Goal: Task Accomplishment & Management: Manage account settings

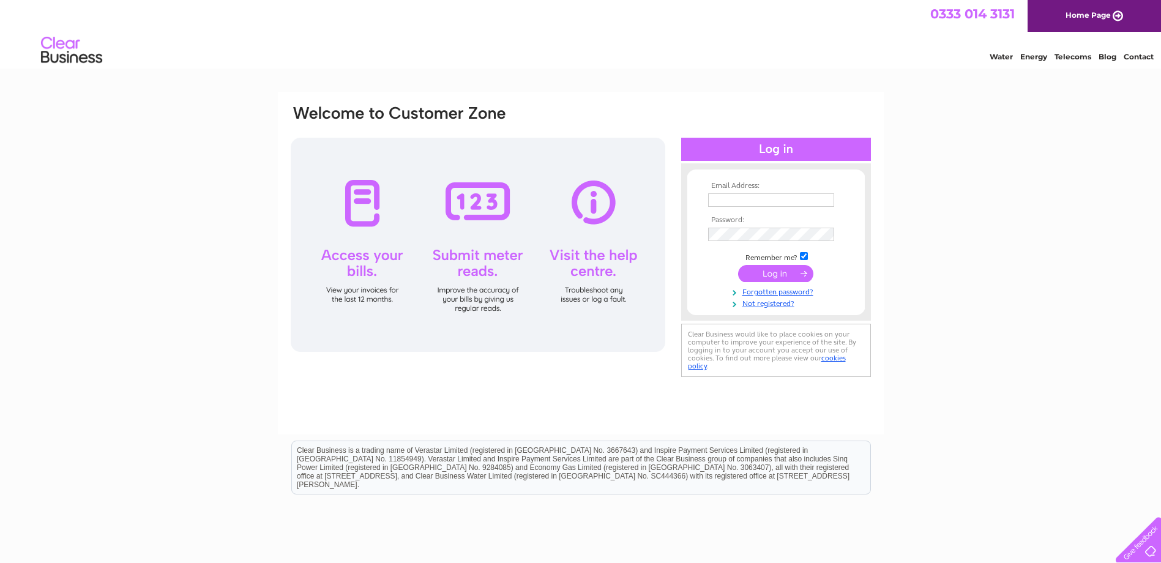
type input "utilities@stonegategroup.co.uk"
click at [789, 267] on input "submit" at bounding box center [775, 273] width 75 height 17
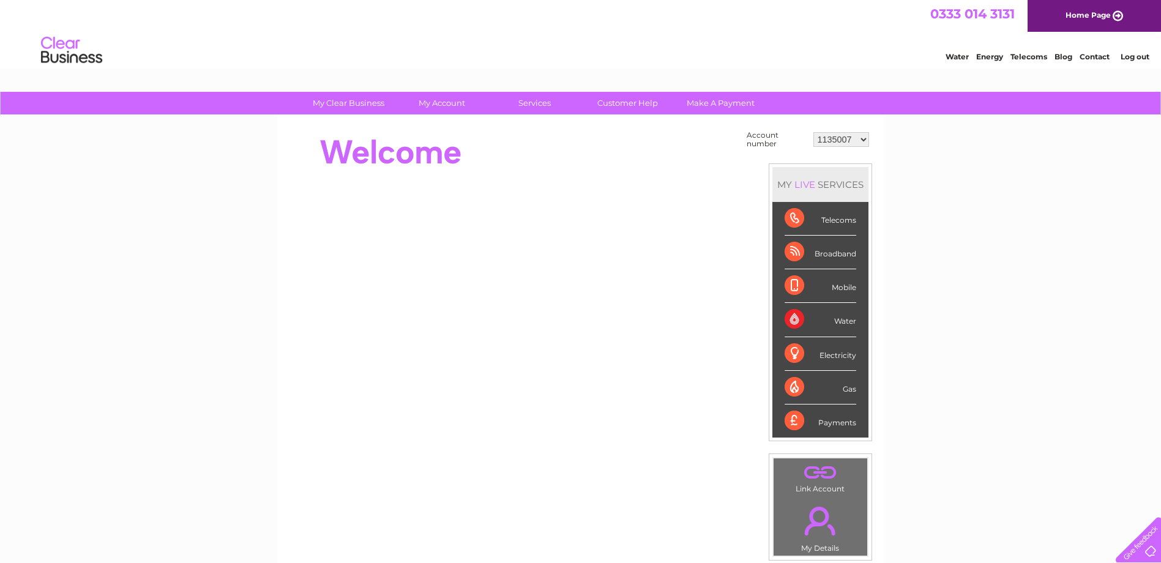
click at [861, 139] on select "1135007 30279565 30309166 30314689 30317943 30318002 30321551 30321714 30322236" at bounding box center [841, 139] width 56 height 15
select select "30279565"
click at [813, 132] on select "1135007 30279565 30309166 30314689 30317943 30318002 30321551 30321714 30322236" at bounding box center [841, 139] width 56 height 15
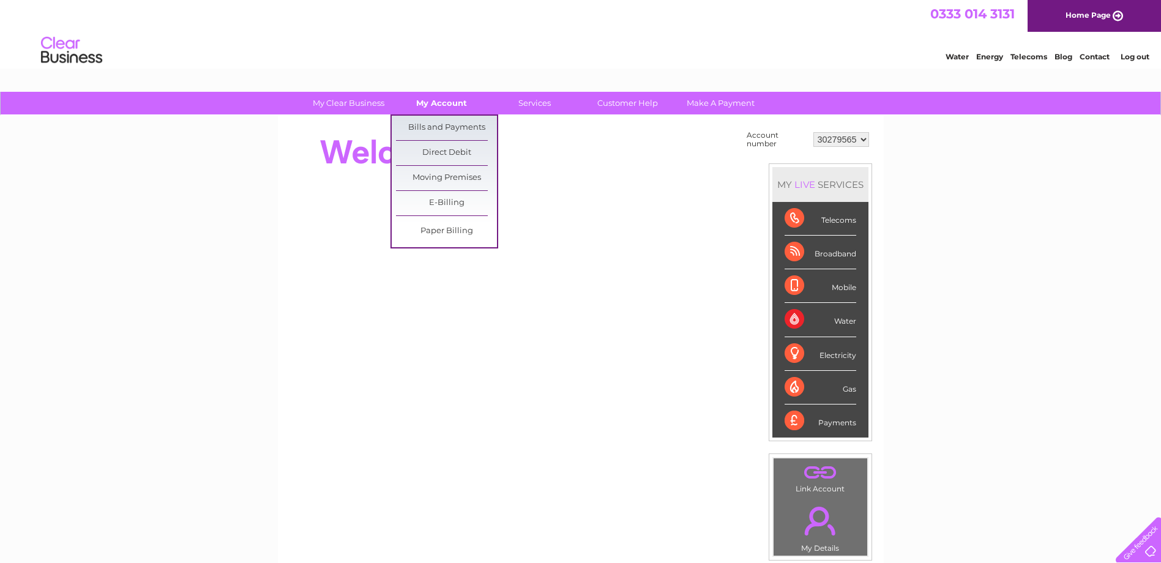
click at [425, 104] on link "My Account" at bounding box center [441, 103] width 101 height 23
click at [434, 126] on link "Bills and Payments" at bounding box center [446, 128] width 101 height 24
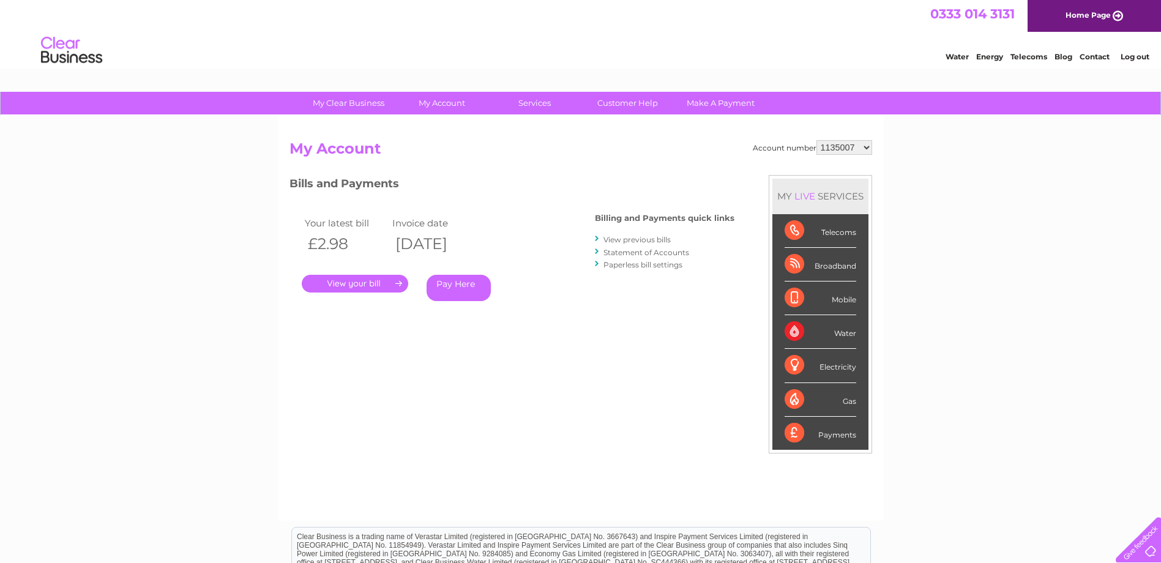
click at [865, 145] on select "1135007 30279565 30309166 30314689 30317943 30318002 30321551 30321714 30322236" at bounding box center [844, 147] width 56 height 15
select select "30279565"
click at [816, 140] on select "1135007 30279565 30309166 30314689 30317943 30318002 30321551 30321714 30322236" at bounding box center [844, 147] width 56 height 15
click at [369, 284] on link "." at bounding box center [355, 284] width 106 height 18
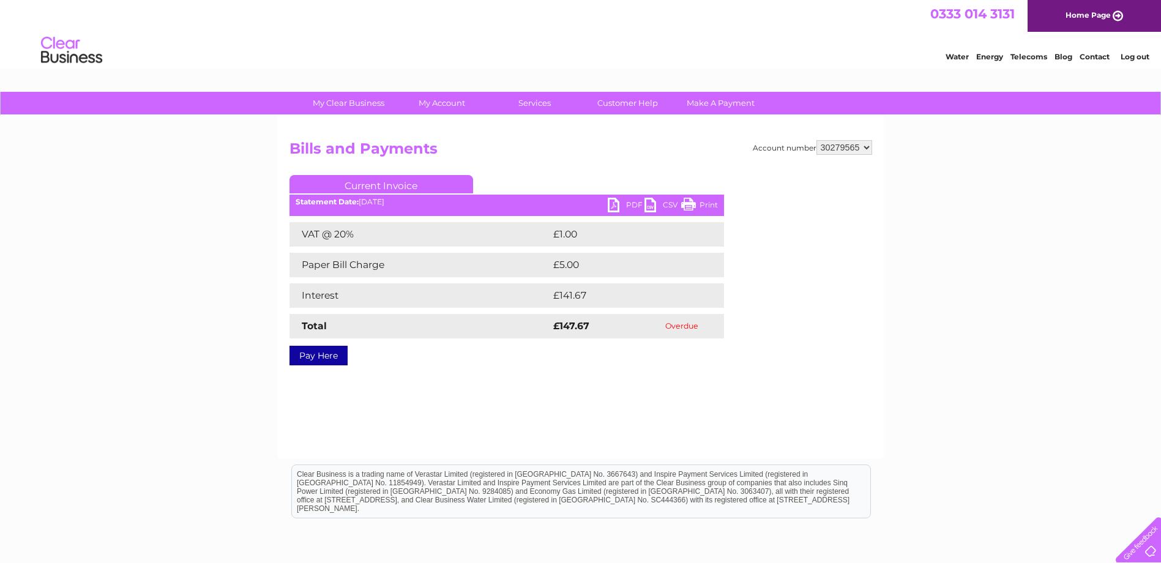
click at [625, 201] on link "PDF" at bounding box center [626, 207] width 37 height 18
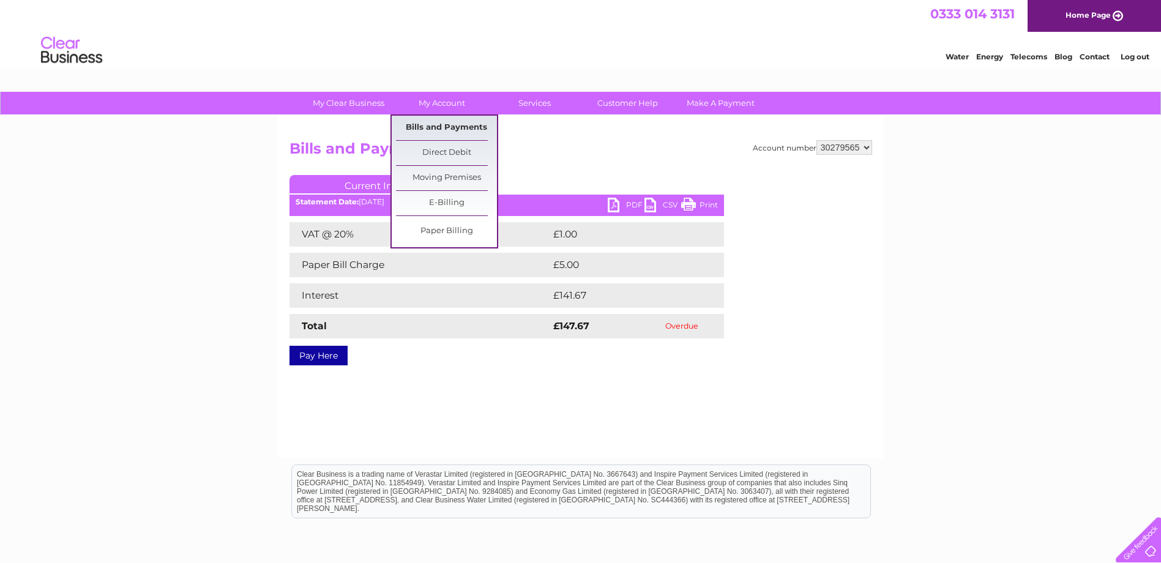
click at [453, 123] on link "Bills and Payments" at bounding box center [446, 128] width 101 height 24
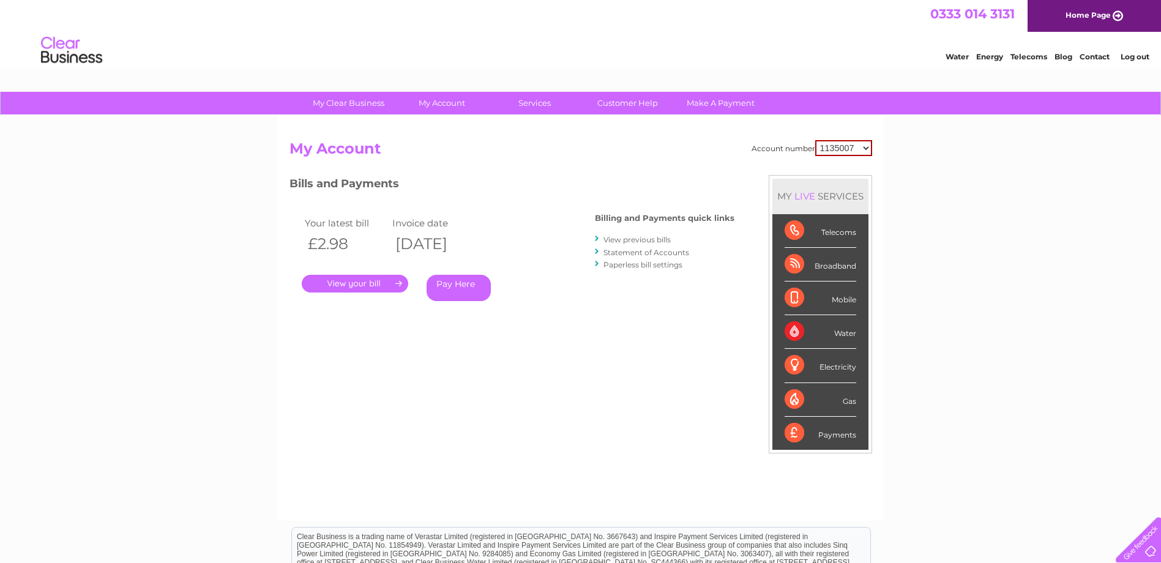
click at [865, 149] on select "1135007 30279565 30309166 30314689 30317943 30318002 30321551 30321714 30322236" at bounding box center [843, 148] width 57 height 16
select select "30279565"
click at [815, 140] on select "1135007 30279565 30309166 30314689 30317943 30318002 30321551 30321714 30322236" at bounding box center [843, 148] width 57 height 16
click at [641, 237] on link "View previous bills" at bounding box center [636, 239] width 67 height 9
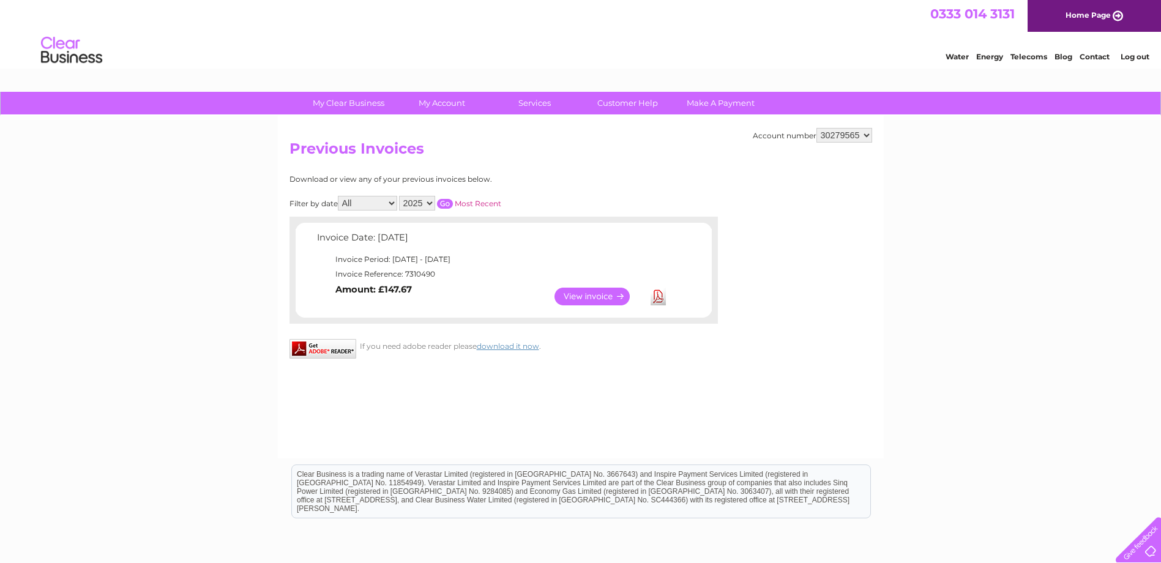
click at [392, 203] on select "All January February March April May June July August September October Novembe…" at bounding box center [367, 203] width 59 height 15
select select "11"
click at [339, 196] on select "All January February March April May June July August September October Novembe…" at bounding box center [367, 203] width 59 height 15
click at [447, 199] on input "button" at bounding box center [445, 204] width 16 height 10
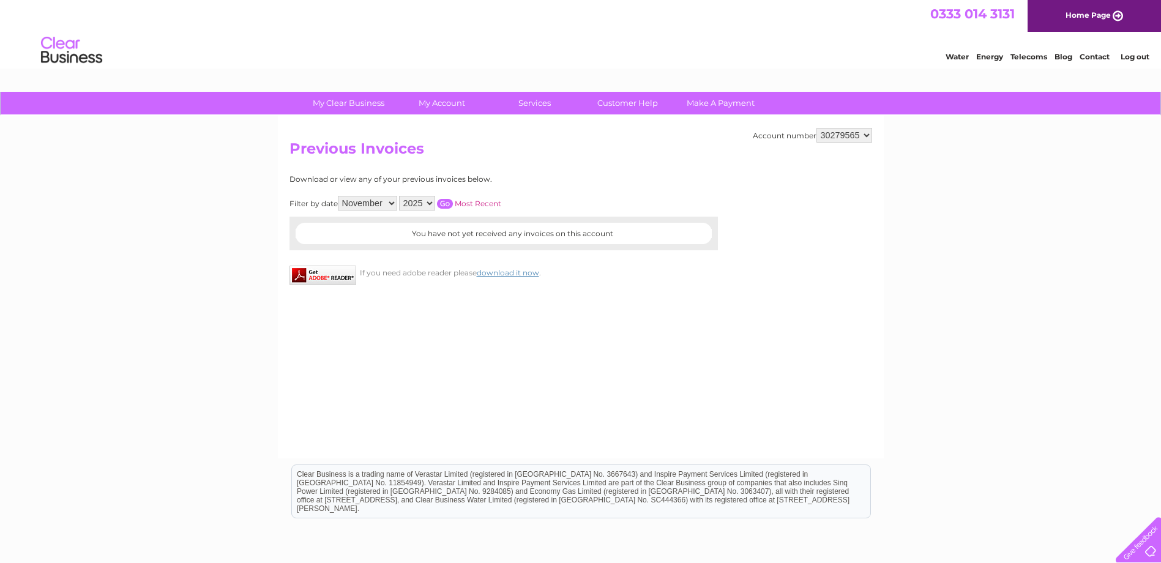
click at [429, 201] on select "2025 2024 2023" at bounding box center [417, 203] width 36 height 15
select select "2024"
click at [400, 196] on select "2025 2024 2023" at bounding box center [417, 203] width 36 height 15
click at [444, 200] on input "button" at bounding box center [445, 204] width 16 height 10
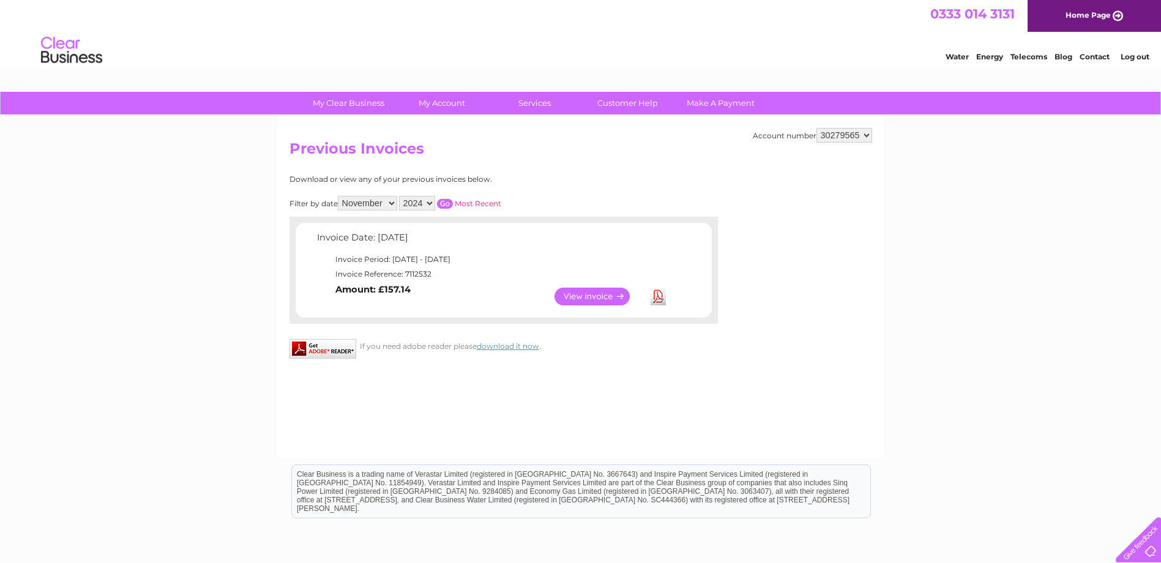
click at [658, 292] on link "Download" at bounding box center [657, 297] width 15 height 18
click at [862, 132] on select "1135007 30279565 30309166 30314689 30317943 30318002 30321551 30321714 30322236" at bounding box center [844, 135] width 56 height 15
select select "30314689"
click at [816, 128] on select "1135007 30279565 30309166 30314689 30317943 30318002 30321551 30321714 30322236" at bounding box center [844, 135] width 56 height 15
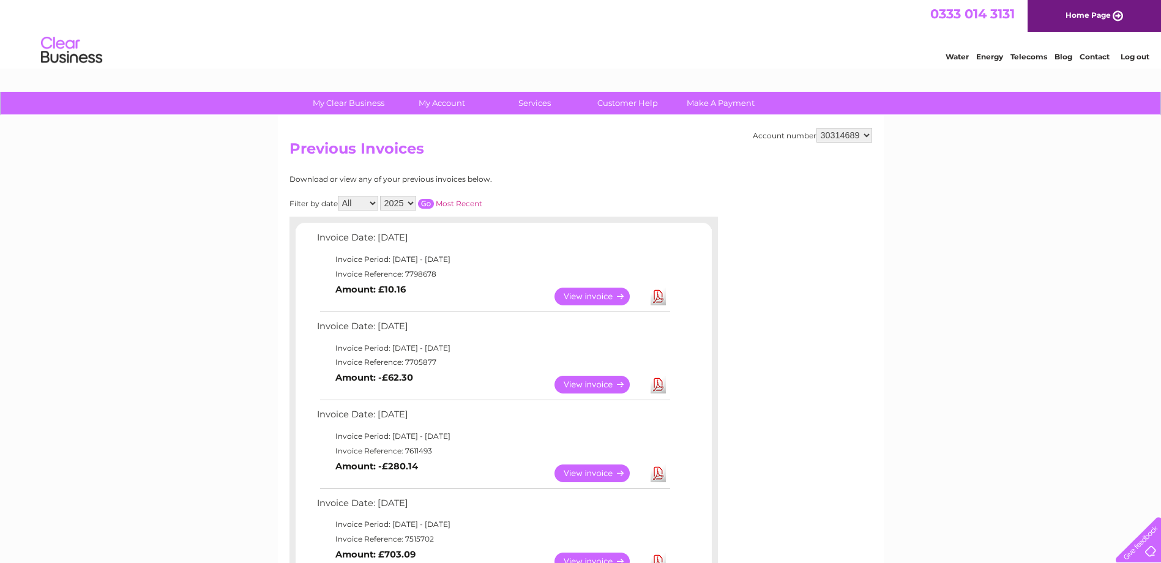
click at [661, 298] on link "Download" at bounding box center [657, 297] width 15 height 18
click at [869, 137] on select "1135007 30279565 30309166 30314689 30317943 30318002 30321551 30321714 30322236" at bounding box center [844, 135] width 56 height 15
select select "30318002"
click at [816, 128] on select "1135007 30279565 30309166 30314689 30317943 30318002 30321551 30321714 30322236" at bounding box center [844, 135] width 56 height 15
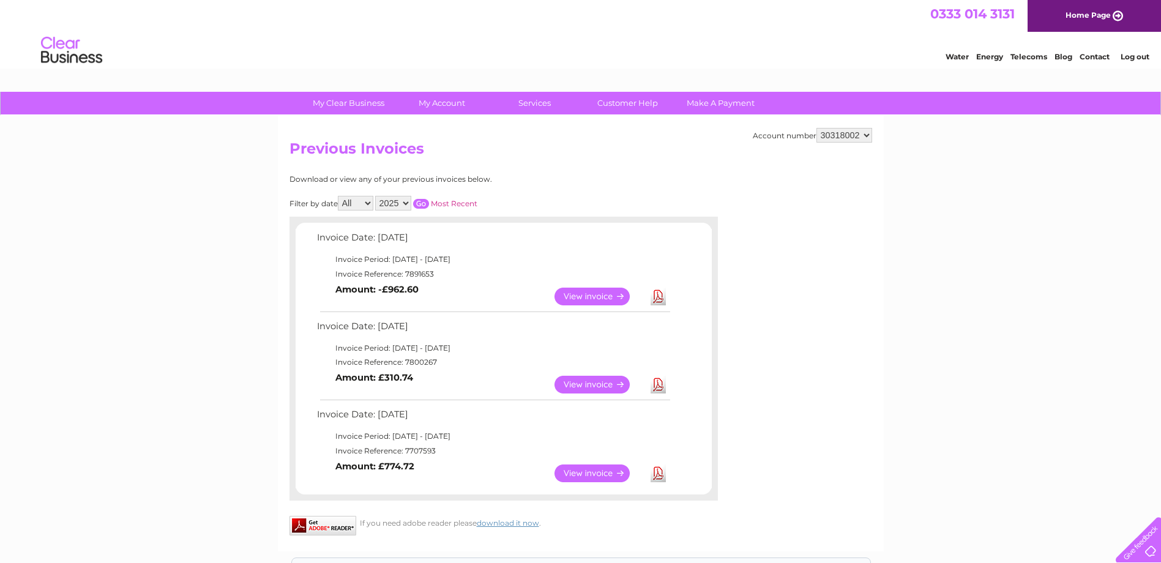
click at [656, 294] on link "Download" at bounding box center [657, 297] width 15 height 18
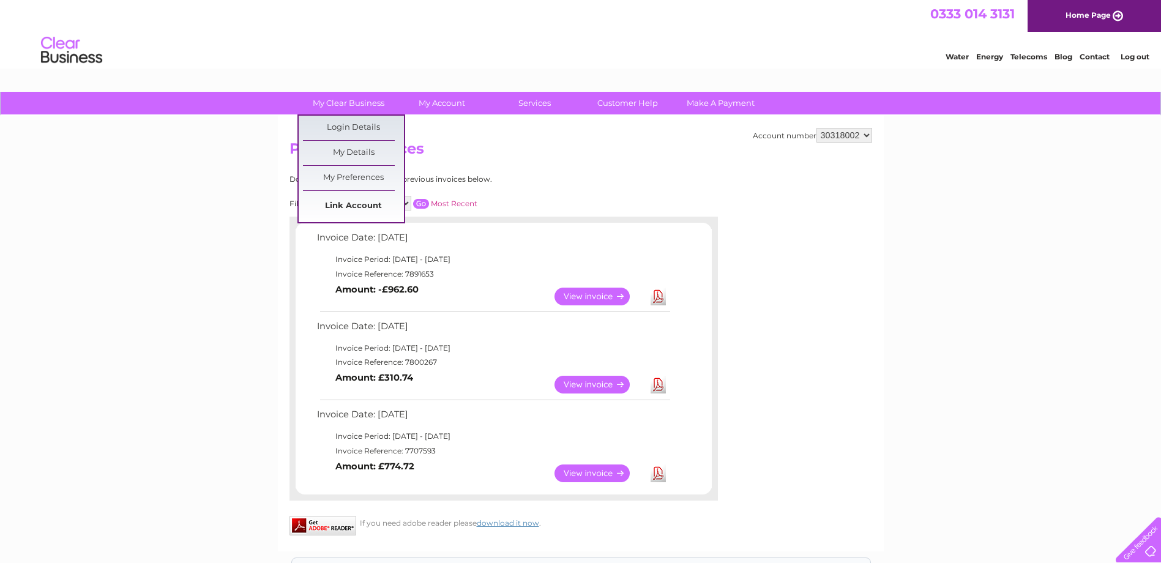
click at [357, 199] on link "Link Account" at bounding box center [353, 206] width 101 height 24
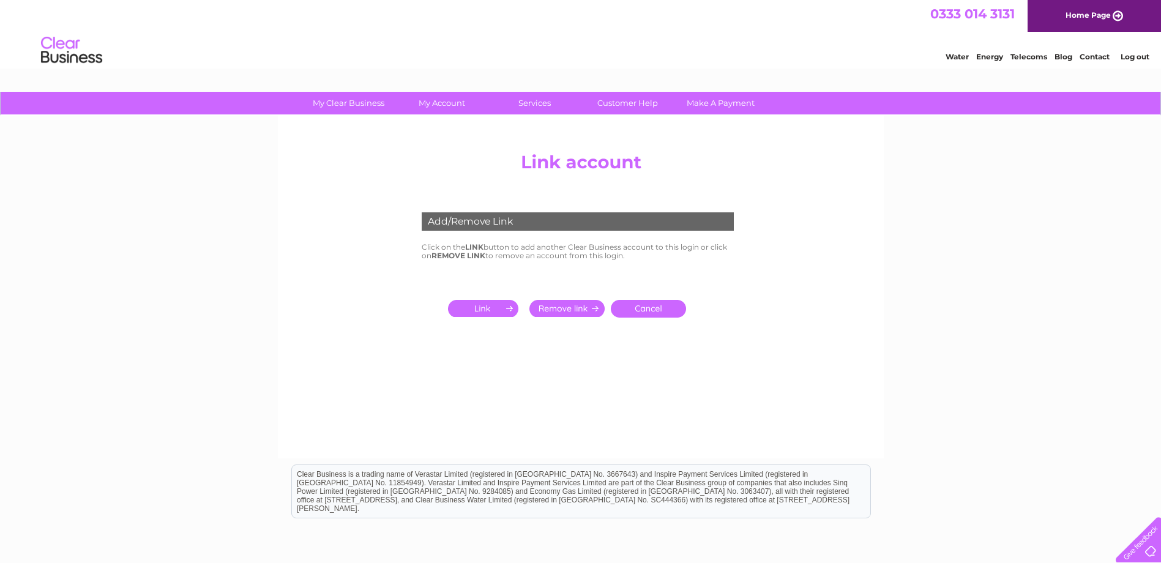
click at [494, 305] on input "submit" at bounding box center [485, 308] width 75 height 17
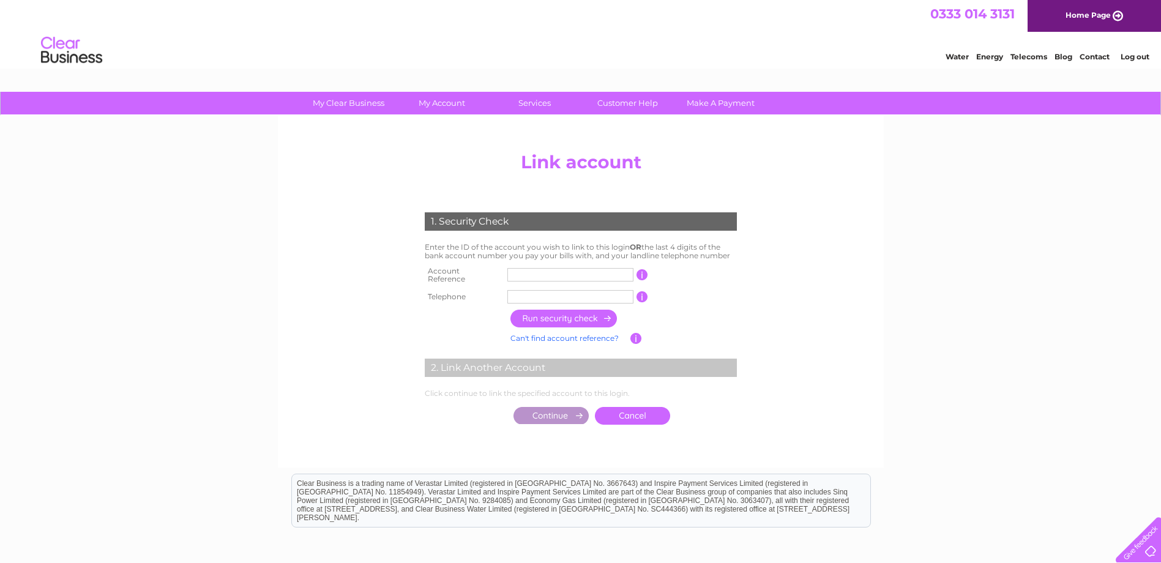
click at [543, 293] on input "text" at bounding box center [570, 296] width 126 height 13
click at [931, 374] on div "My Clear Business Login Details My Details My Preferences Link Account My Accou…" at bounding box center [580, 384] width 1161 height 585
click at [553, 276] on input "text" at bounding box center [570, 274] width 126 height 13
click at [567, 276] on input "text" at bounding box center [570, 274] width 126 height 13
click at [1047, 279] on div "My Clear Business Login Details My Details My Preferences Link Account My Accou…" at bounding box center [580, 384] width 1161 height 585
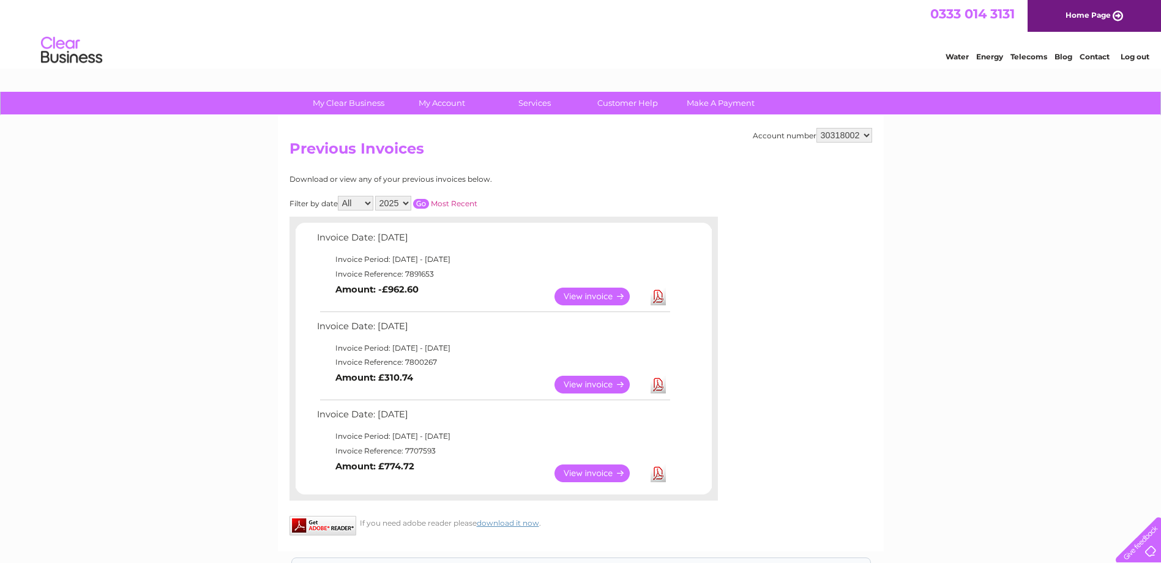
click at [864, 134] on select "1135007 30279565 30309166 30314689 30317943 30318002 30321551 30321714 30322236" at bounding box center [844, 135] width 56 height 15
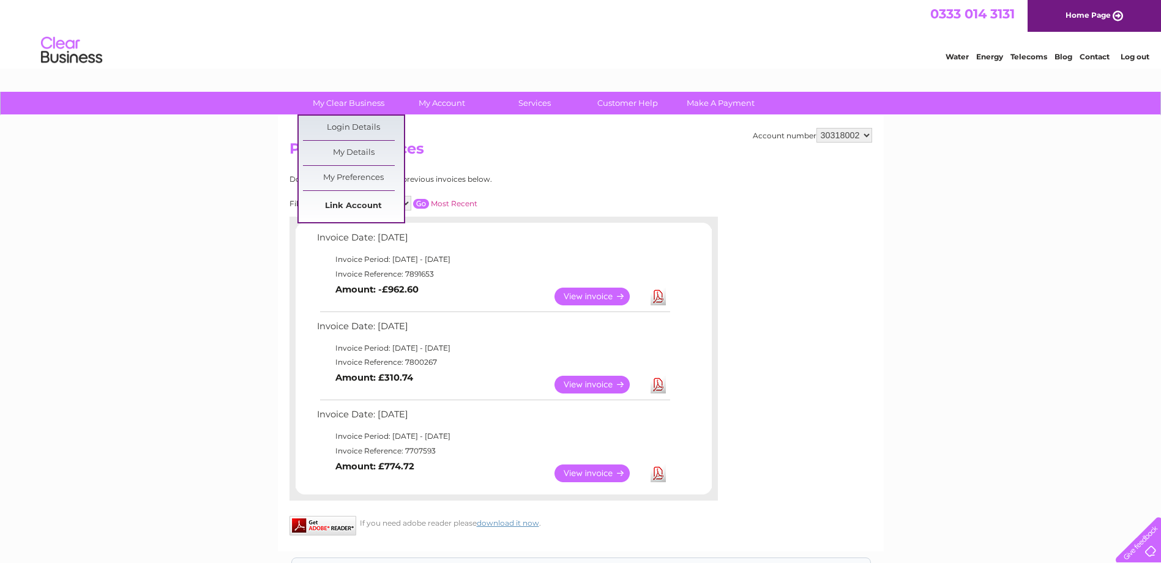
click at [377, 202] on link "Link Account" at bounding box center [353, 206] width 101 height 24
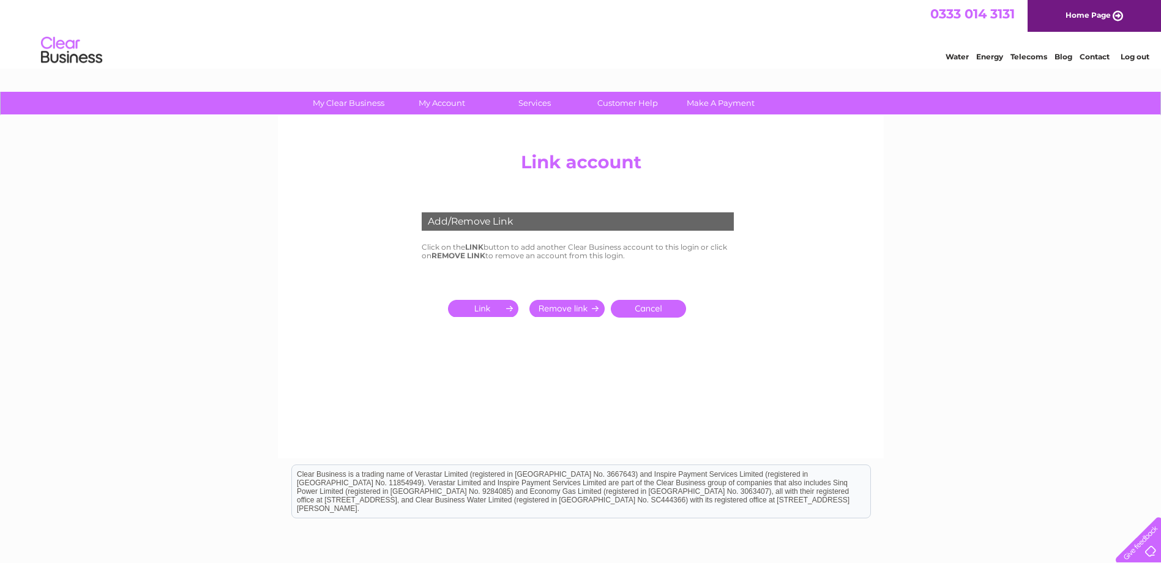
click at [486, 306] on input "submit" at bounding box center [485, 308] width 75 height 17
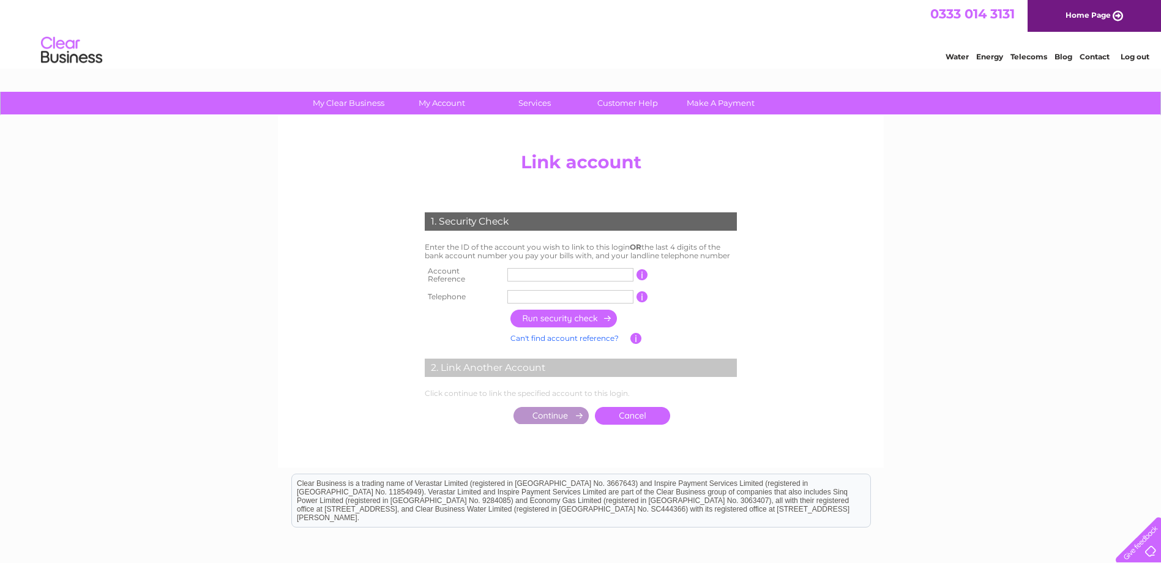
click at [554, 273] on input "text" at bounding box center [570, 274] width 126 height 13
type input "30306509"
click at [573, 290] on input "text" at bounding box center [570, 296] width 126 height 13
click at [555, 312] on input "button" at bounding box center [564, 319] width 108 height 18
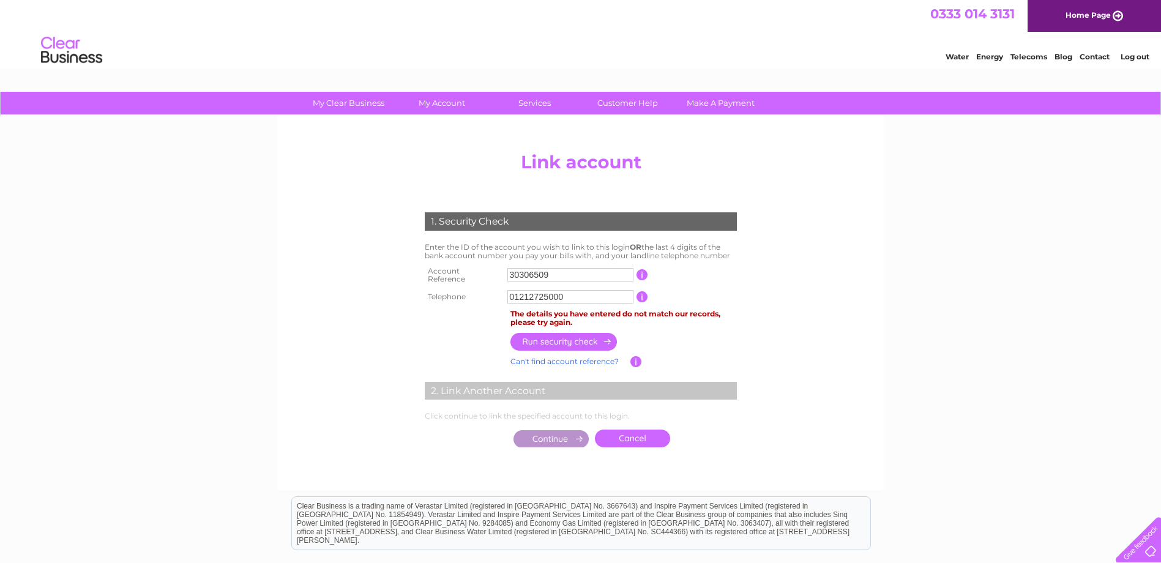
drag, startPoint x: 577, startPoint y: 289, endPoint x: 499, endPoint y: 288, distance: 78.3
click at [499, 288] on tr "Telephone 01212725000 1 of the landline telephone numbers you have given us" at bounding box center [581, 297] width 318 height 20
type input "01212725503"
click at [585, 334] on input "button" at bounding box center [564, 342] width 108 height 18
click at [639, 291] on input "button" at bounding box center [642, 296] width 12 height 11
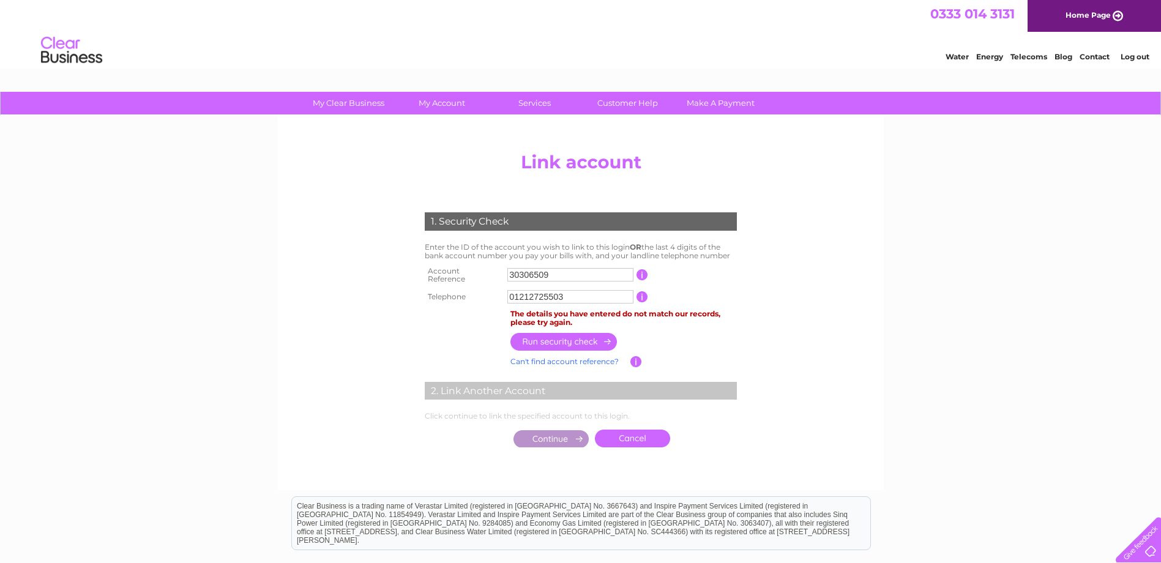
click at [643, 291] on input "button" at bounding box center [642, 296] width 12 height 11
drag, startPoint x: 584, startPoint y: 291, endPoint x: 497, endPoint y: 291, distance: 87.5
click at [497, 291] on tr "Telephone 01212725503 1 of the landline telephone numbers you have given us" at bounding box center [581, 297] width 318 height 20
click at [642, 294] on input "button" at bounding box center [642, 296] width 12 height 11
click at [613, 290] on input "text" at bounding box center [570, 296] width 126 height 13
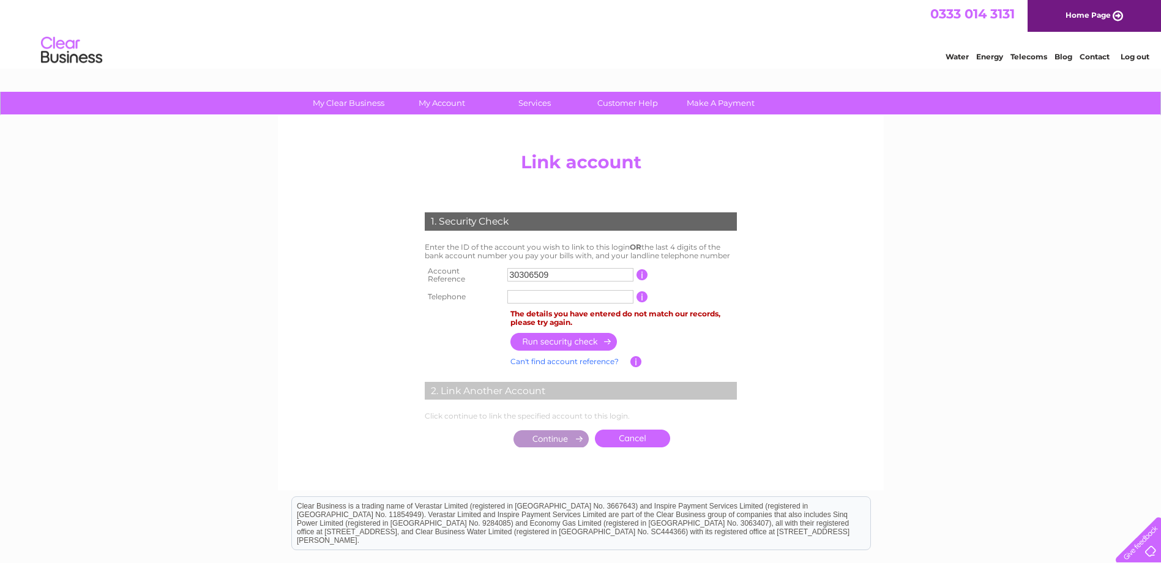
click at [1049, 305] on div "My Clear Business Login Details My Details My Preferences Link Account My Accou…" at bounding box center [580, 396] width 1161 height 608
click at [634, 356] on input "button" at bounding box center [636, 361] width 12 height 11
click at [569, 357] on link "Can't find account reference?" at bounding box center [564, 361] width 108 height 9
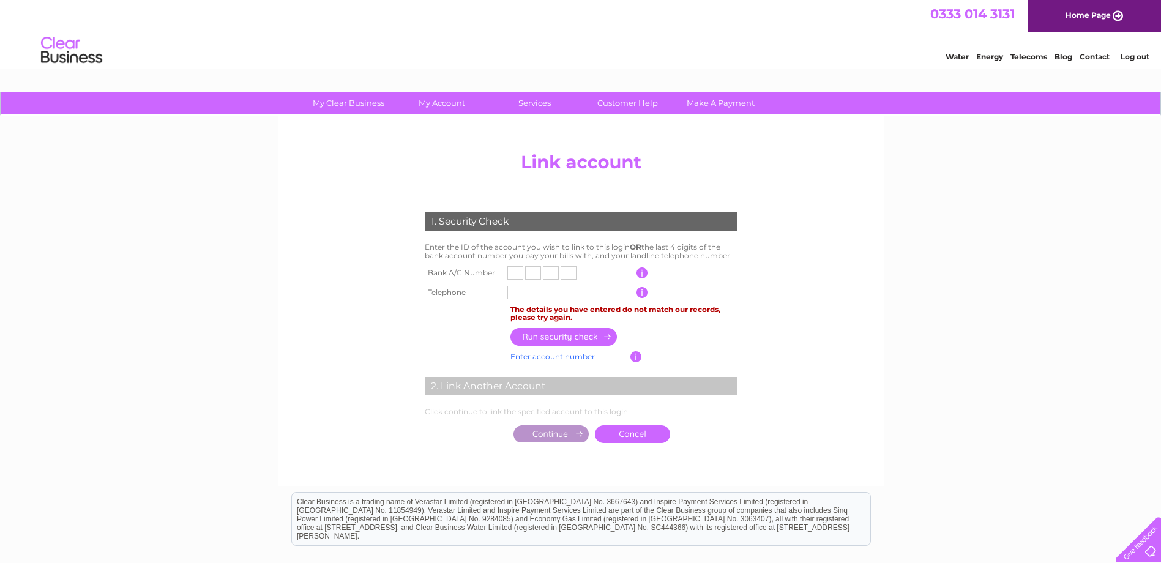
click at [511, 274] on input "text" at bounding box center [515, 272] width 16 height 13
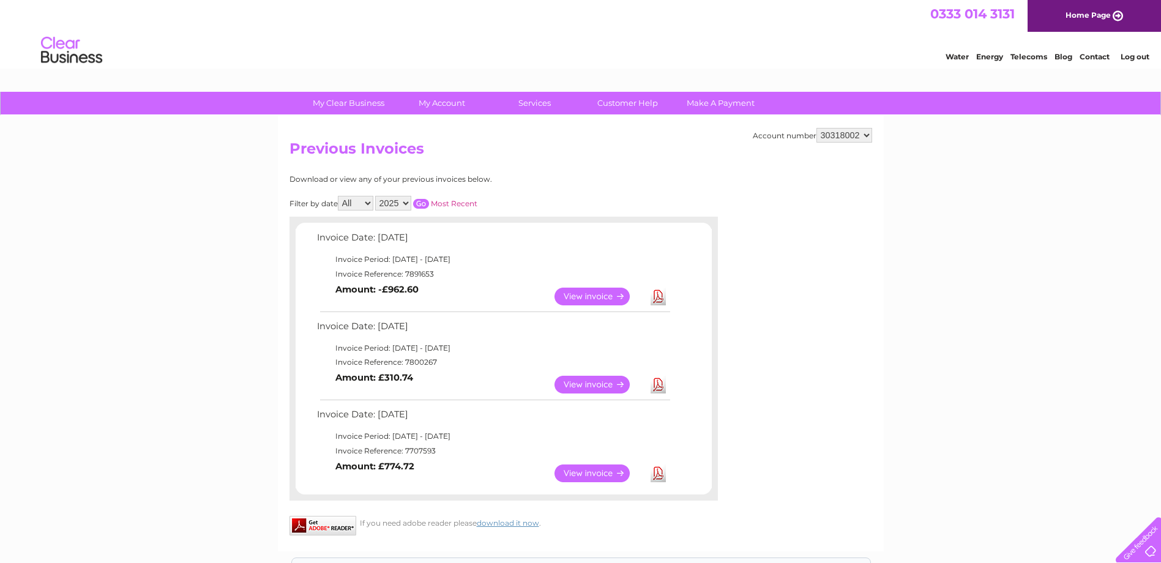
click at [614, 292] on link "View" at bounding box center [599, 297] width 90 height 18
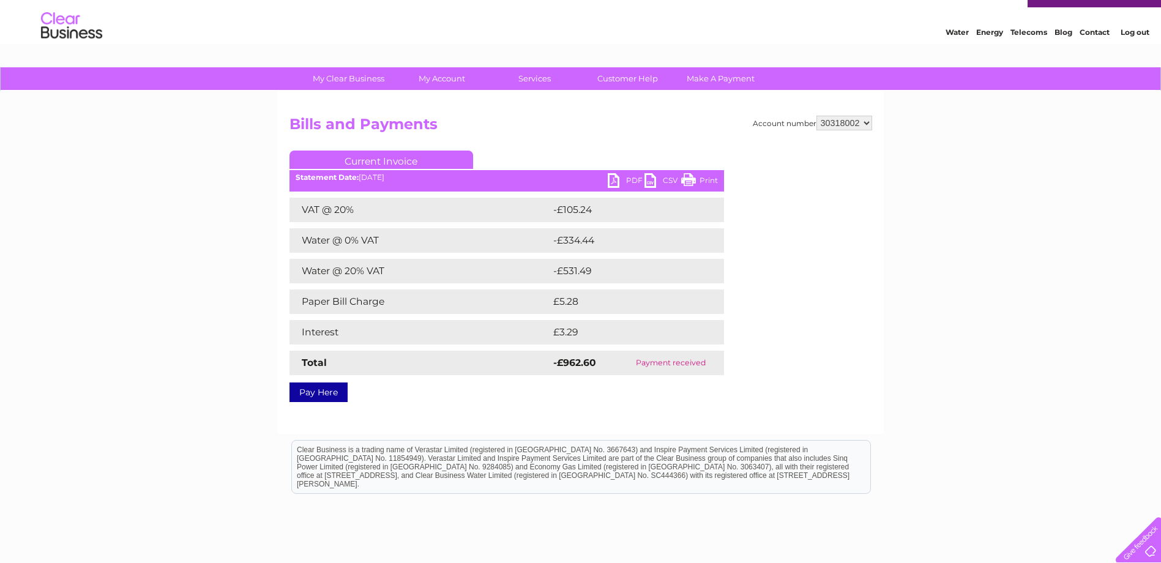
scroll to position [24, 0]
click at [838, 124] on select "1135007 30279565 30309166 30314689 30317943 30318002 30321551 30321714 30322236" at bounding box center [844, 123] width 56 height 15
select select "30279565"
click at [816, 116] on select "1135007 30279565 30309166 30314689 30317943 30318002 30321551 30321714 30322236" at bounding box center [844, 123] width 56 height 15
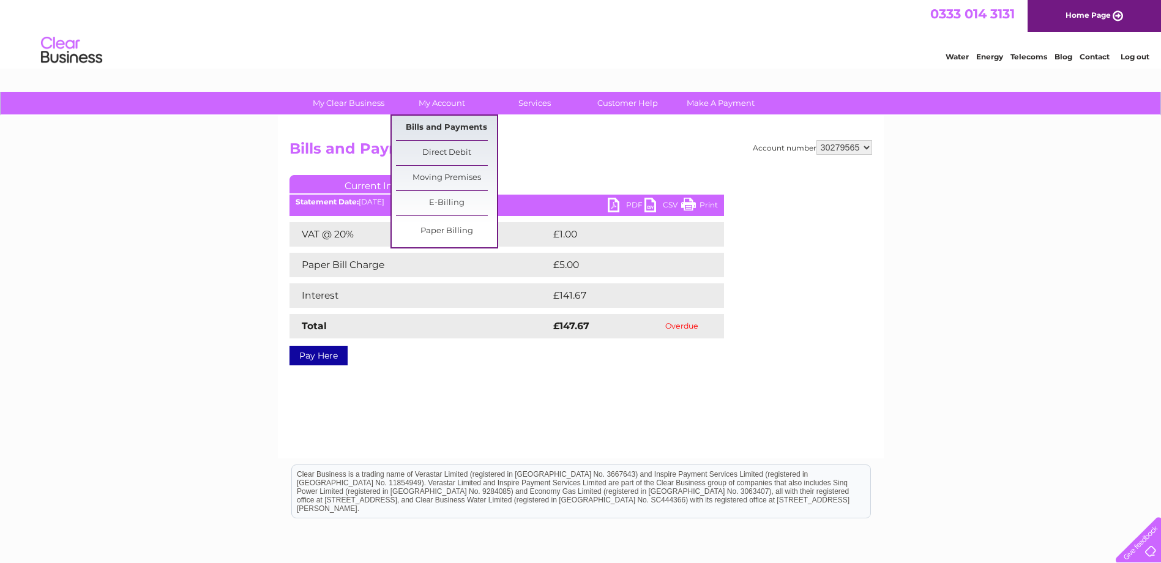
click at [435, 127] on link "Bills and Payments" at bounding box center [446, 128] width 101 height 24
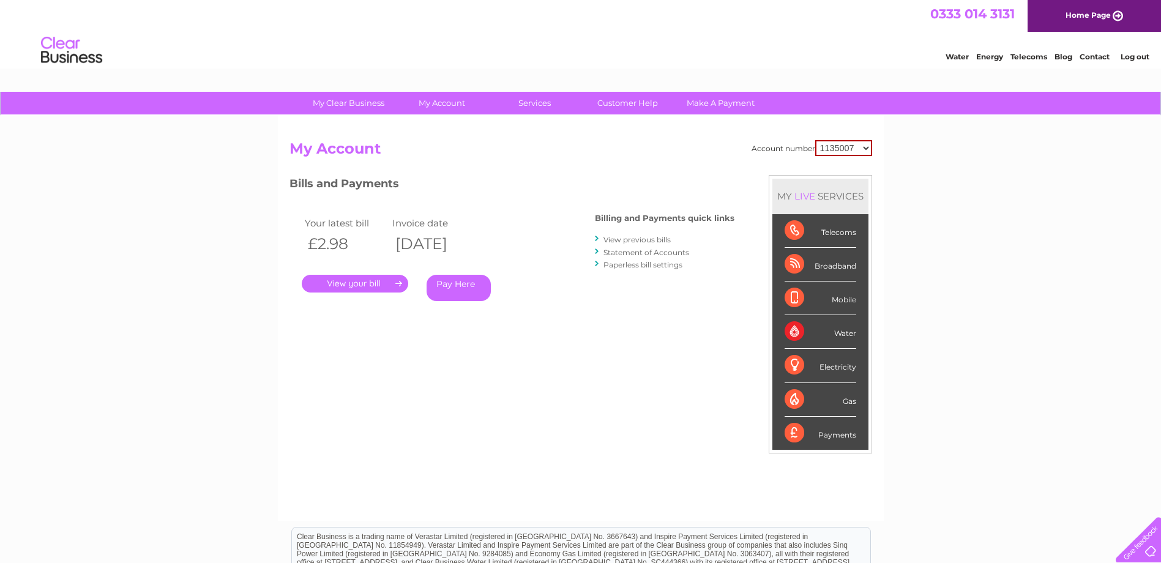
click at [839, 147] on select "1135007 30279565 30309166 30314689 30317943 30318002 30321551 30321714 30322236" at bounding box center [843, 148] width 57 height 16
select select "30279565"
click at [815, 140] on select "1135007 30279565 30309166 30314689 30317943 30318002 30321551 30321714 30322236" at bounding box center [843, 148] width 57 height 16
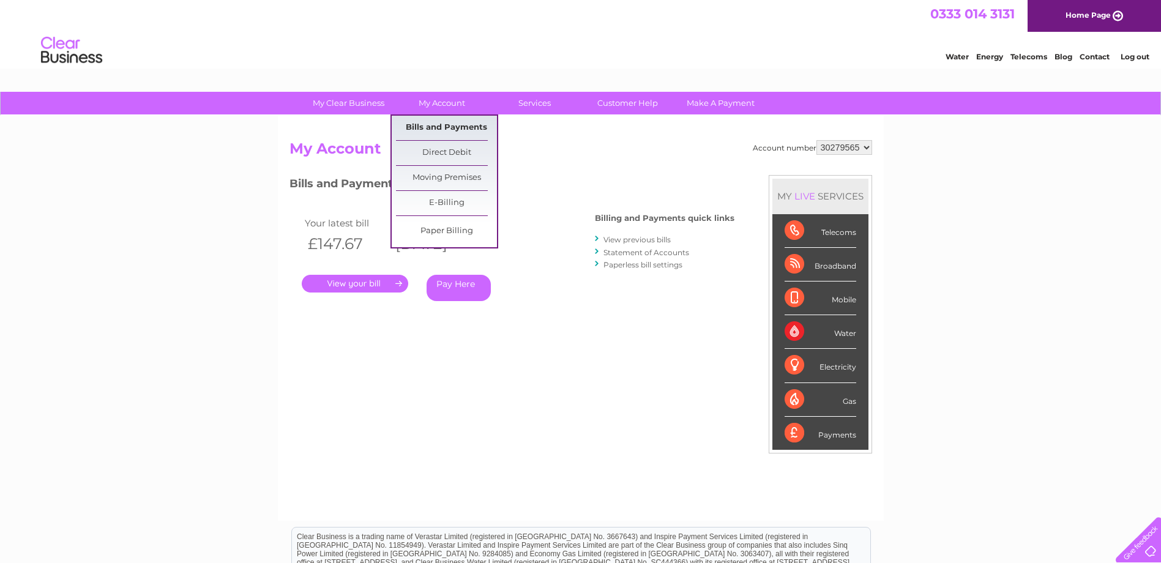
click at [439, 127] on link "Bills and Payments" at bounding box center [446, 128] width 101 height 24
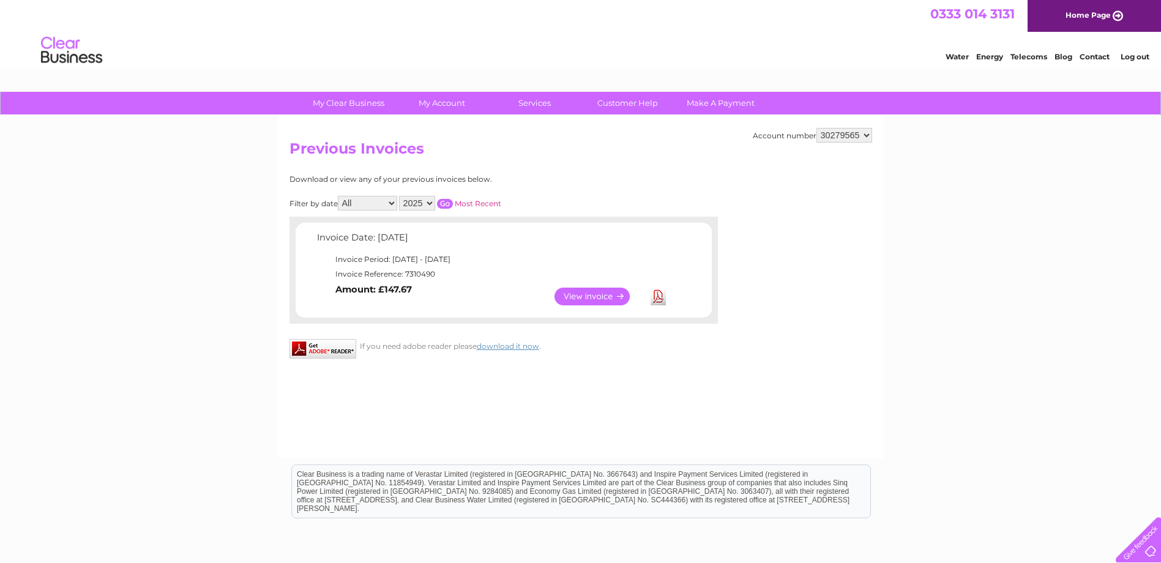
click at [390, 201] on select "All January February March April May June July August September October Novembe…" at bounding box center [367, 203] width 59 height 15
select select "11"
click at [339, 196] on select "All January February March April May June July August September October Novembe…" at bounding box center [367, 203] width 59 height 15
click at [427, 203] on select "2025 2024 2023" at bounding box center [417, 203] width 36 height 15
select select "2024"
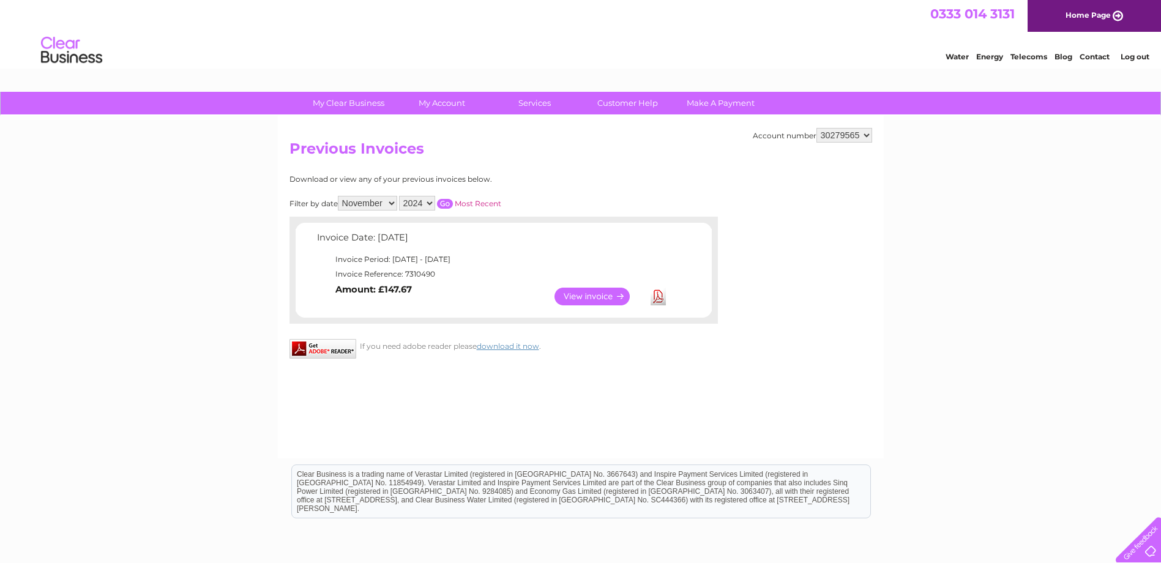
click at [400, 196] on select "2025 2024 2023" at bounding box center [417, 203] width 36 height 15
click at [444, 202] on input "button" at bounding box center [445, 204] width 16 height 10
click at [657, 293] on link "Download" at bounding box center [657, 297] width 15 height 18
click at [866, 134] on select "1135007 30279565 30309166 30314689 30317943 30318002 30321551 30321714 30322236" at bounding box center [844, 135] width 56 height 15
click at [868, 136] on select "1135007 30279565 30309166 30314689 30317943 30318002 30321551 30321714 30322236" at bounding box center [844, 135] width 56 height 15
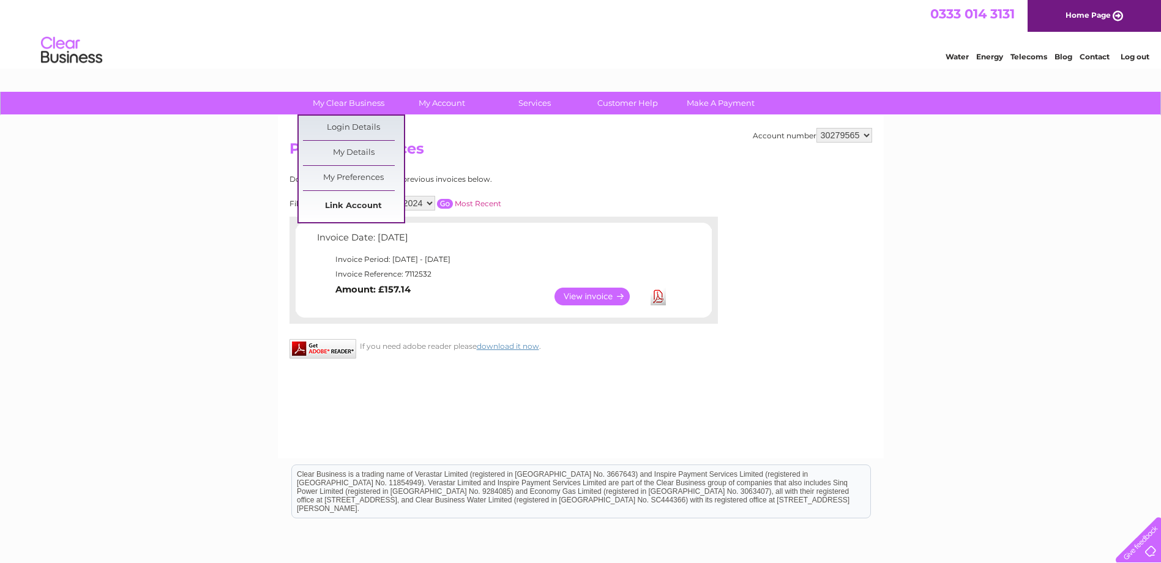
click at [358, 204] on link "Link Account" at bounding box center [353, 206] width 101 height 24
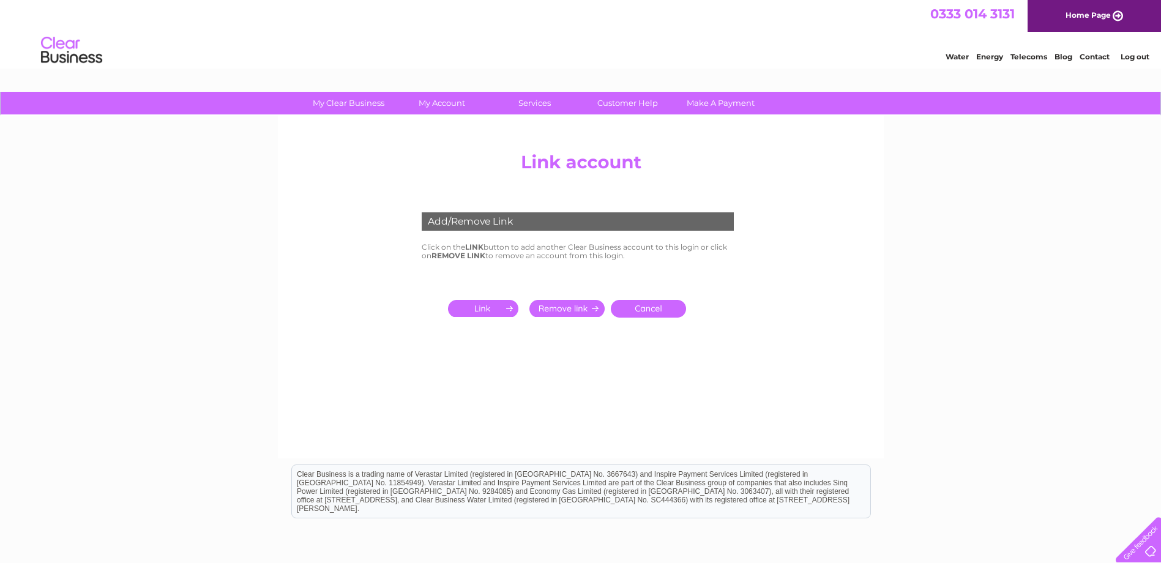
click at [490, 300] on input "submit" at bounding box center [485, 308] width 75 height 17
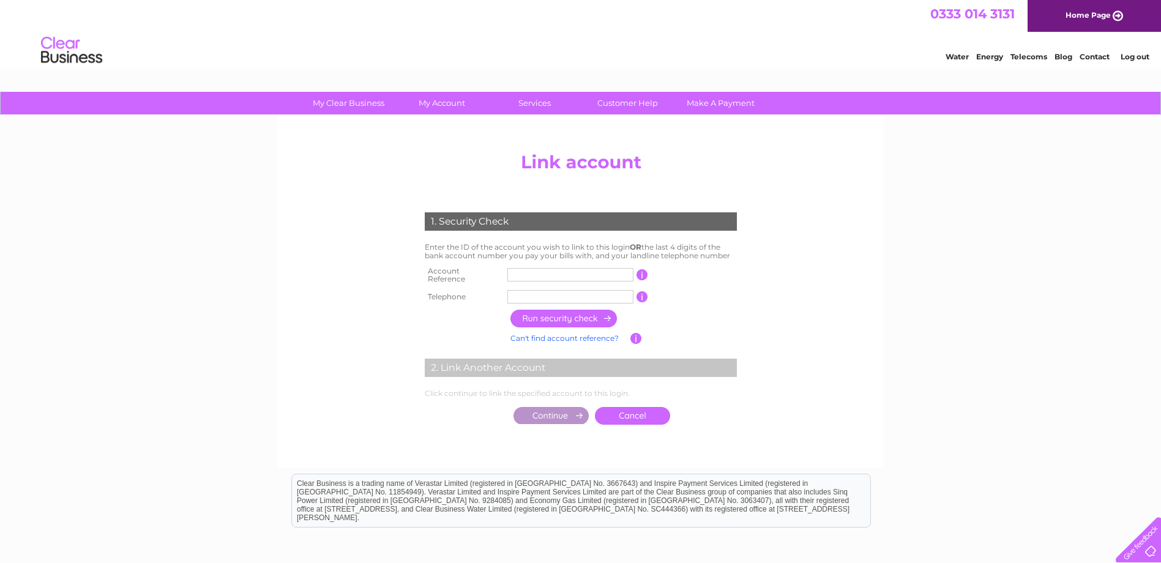
click at [571, 273] on input "text" at bounding box center [570, 274] width 126 height 13
type input "998684"
click at [553, 291] on input "text" at bounding box center [570, 296] width 126 height 13
type input "01212725000"
click at [549, 313] on input "button" at bounding box center [564, 319] width 108 height 18
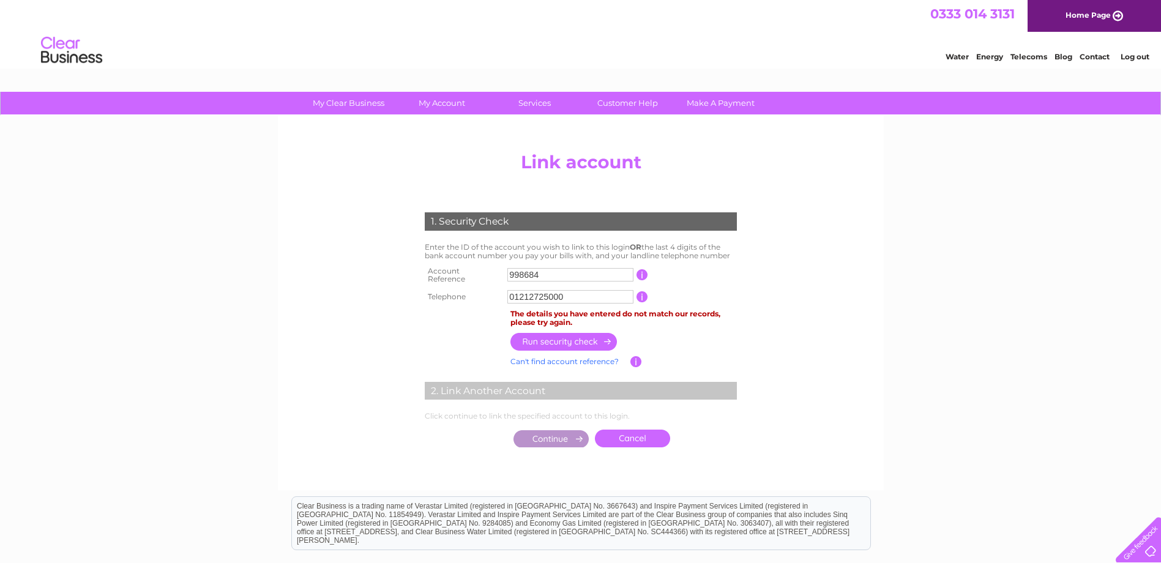
click at [508, 269] on input "998684" at bounding box center [570, 274] width 126 height 13
click at [536, 295] on input "01212725000" at bounding box center [570, 296] width 126 height 13
click at [537, 295] on input "01212725000" at bounding box center [570, 296] width 126 height 13
click at [626, 436] on link "Cancel" at bounding box center [632, 438] width 75 height 18
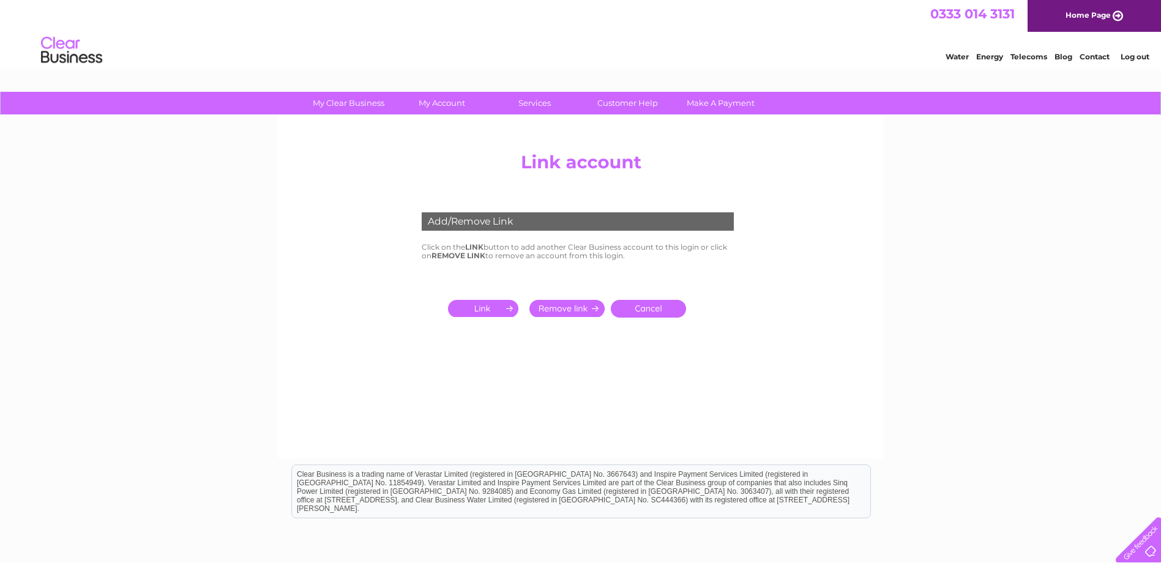
click at [490, 302] on input "submit" at bounding box center [485, 308] width 75 height 17
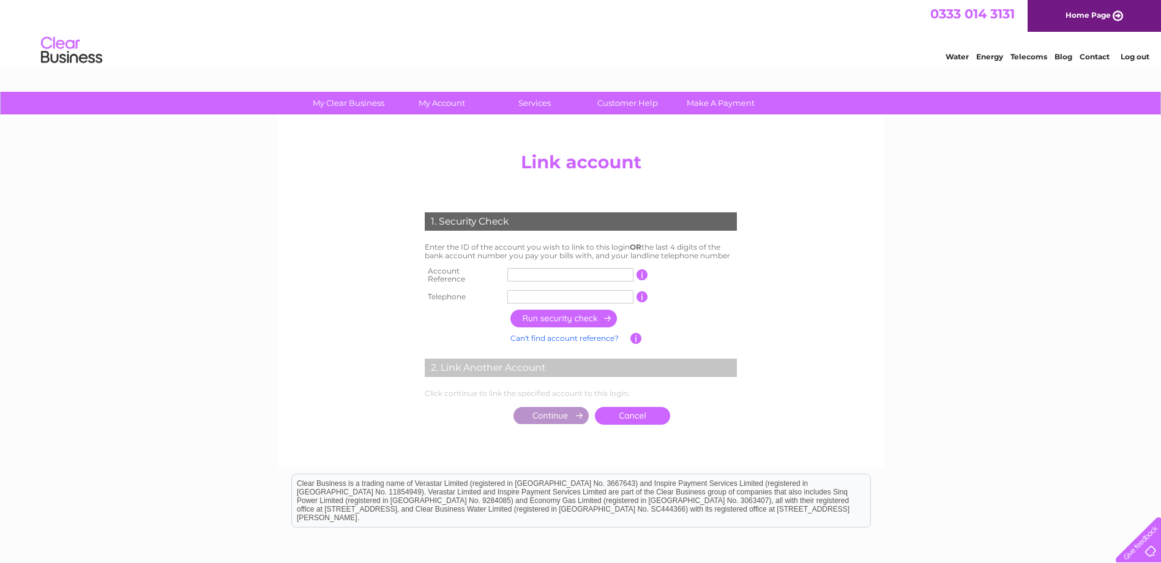
click at [546, 290] on input "text" at bounding box center [570, 296] width 126 height 13
click at [520, 292] on input "text" at bounding box center [570, 296] width 126 height 13
click at [522, 269] on input "text" at bounding box center [570, 274] width 126 height 13
type input "998684"
click at [579, 295] on input "01212725000" at bounding box center [570, 296] width 126 height 13
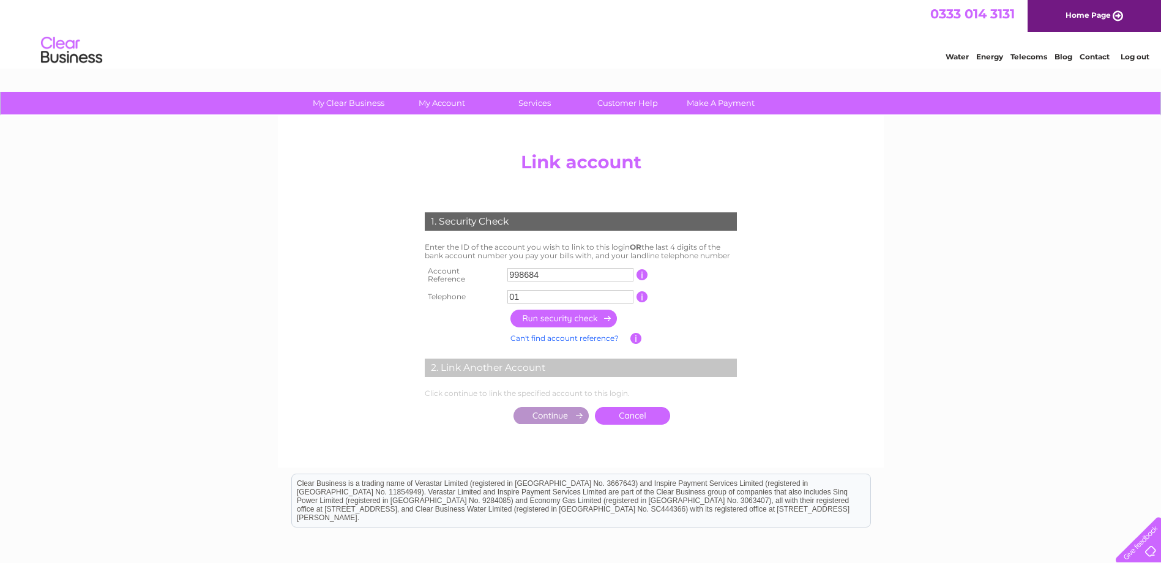
type input "0"
type input "01212725405"
click at [552, 311] on input "button" at bounding box center [564, 319] width 108 height 18
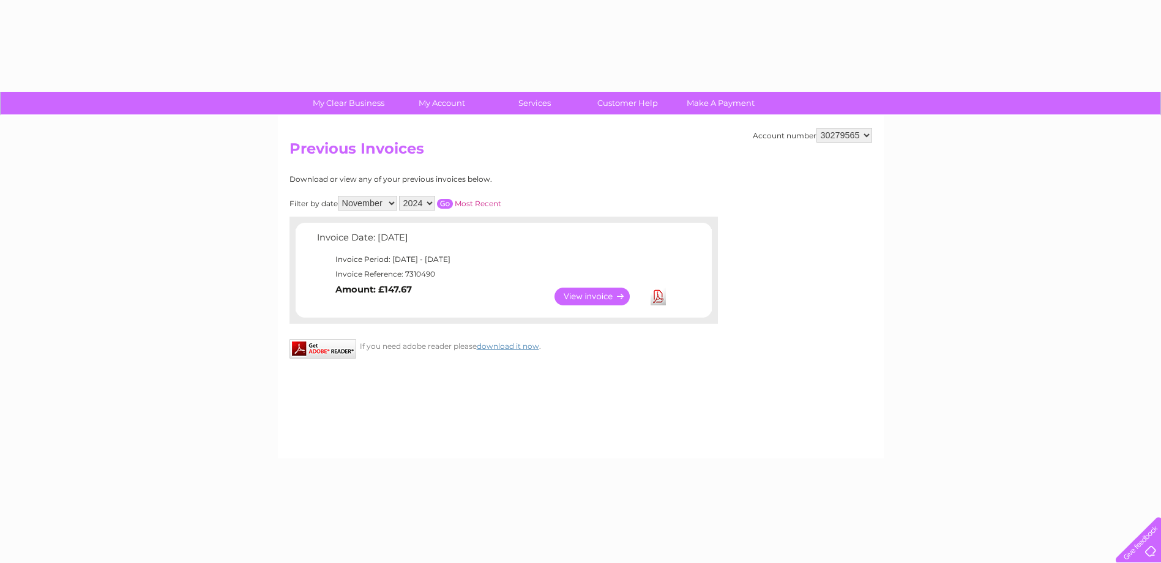
select select "11"
select select "2024"
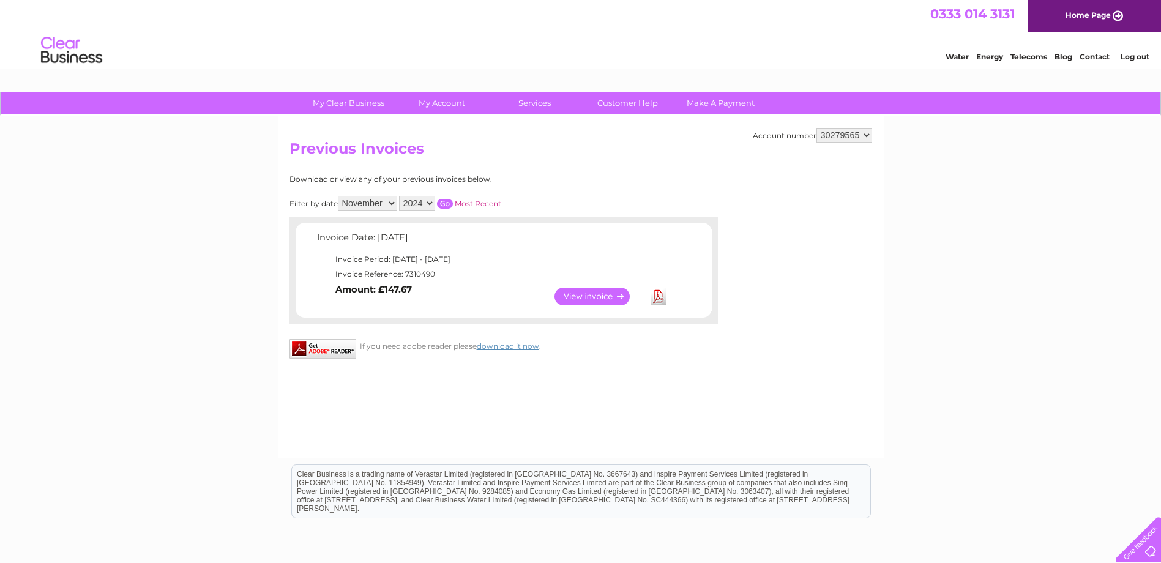
click at [863, 132] on select "1135007 30279565 30309166 30314689 30317943 30318002 30321551 30321714 30322236" at bounding box center [844, 135] width 56 height 15
click at [863, 134] on select "1135007 30279565 30309166 30314689 30317943 30318002 30321551 30321714 30322236" at bounding box center [844, 135] width 56 height 15
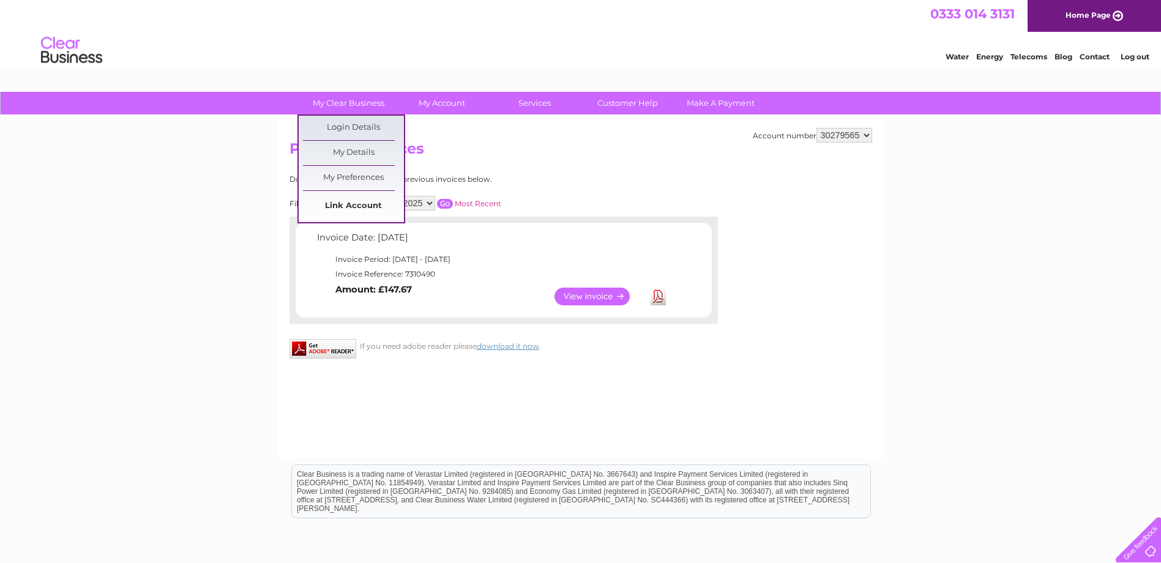
click at [353, 203] on link "Link Account" at bounding box center [353, 206] width 101 height 24
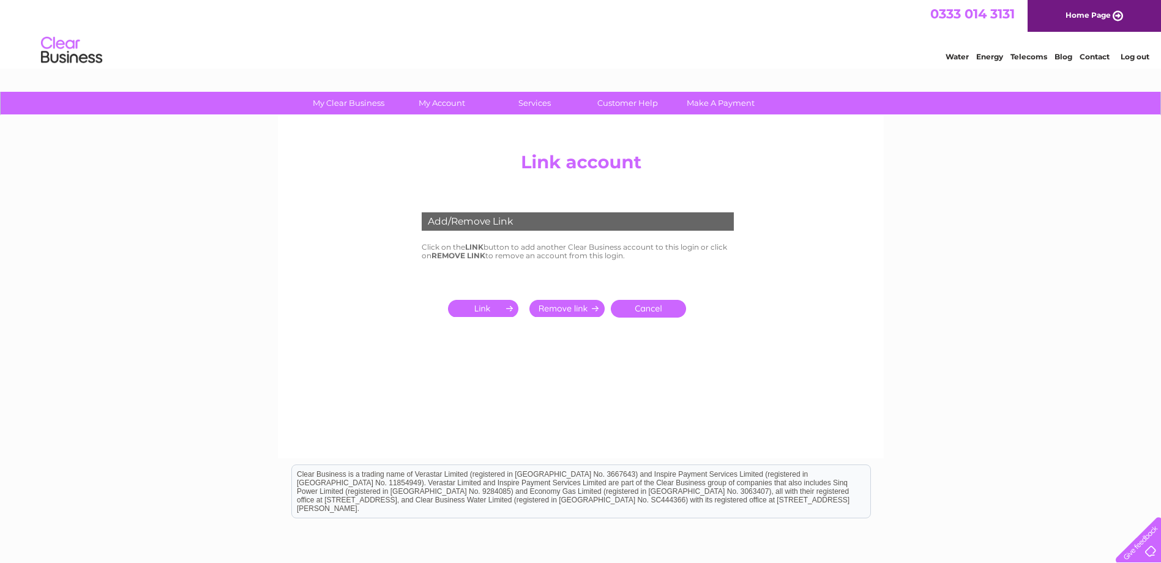
click at [481, 307] on input "submit" at bounding box center [485, 308] width 75 height 17
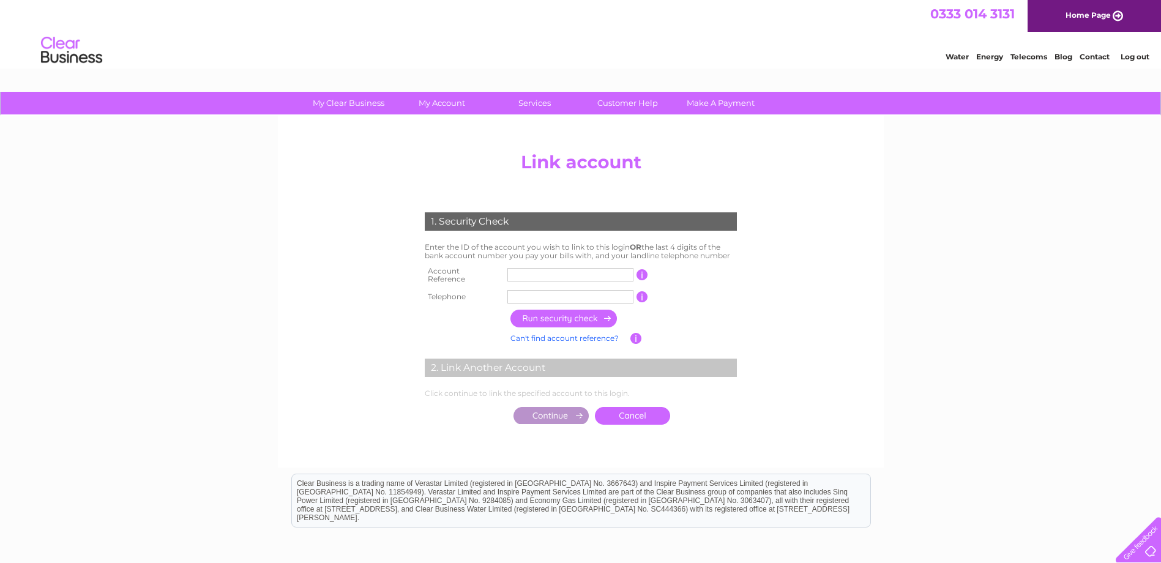
click at [549, 276] on input "text" at bounding box center [570, 274] width 126 height 13
type input "998684"
type input "01212725405"
click at [562, 313] on input "button" at bounding box center [564, 319] width 108 height 18
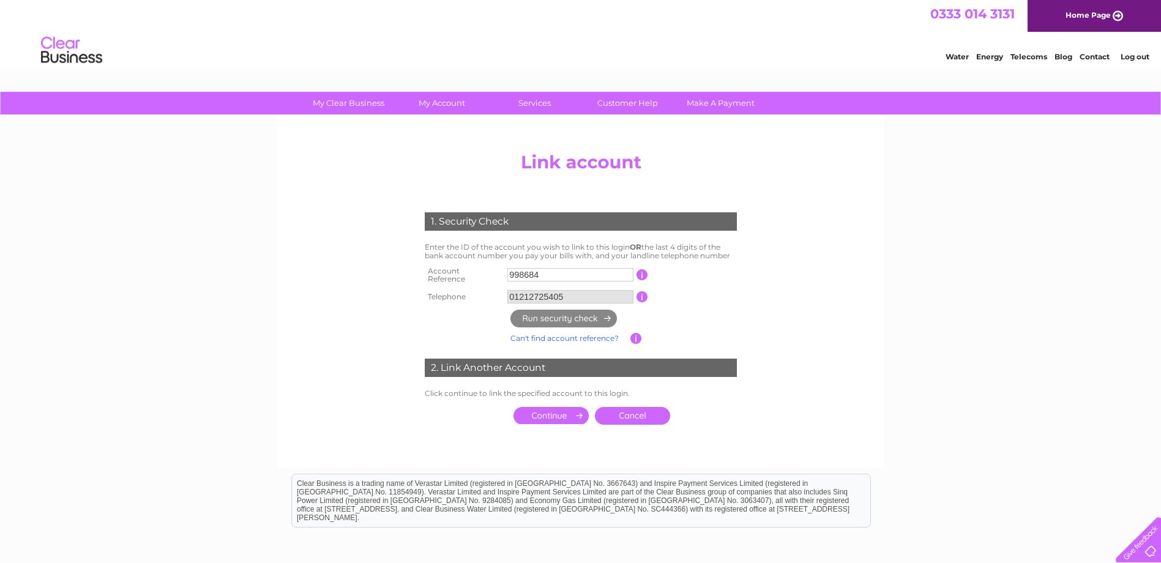
click at [536, 408] on input "submit" at bounding box center [550, 415] width 75 height 17
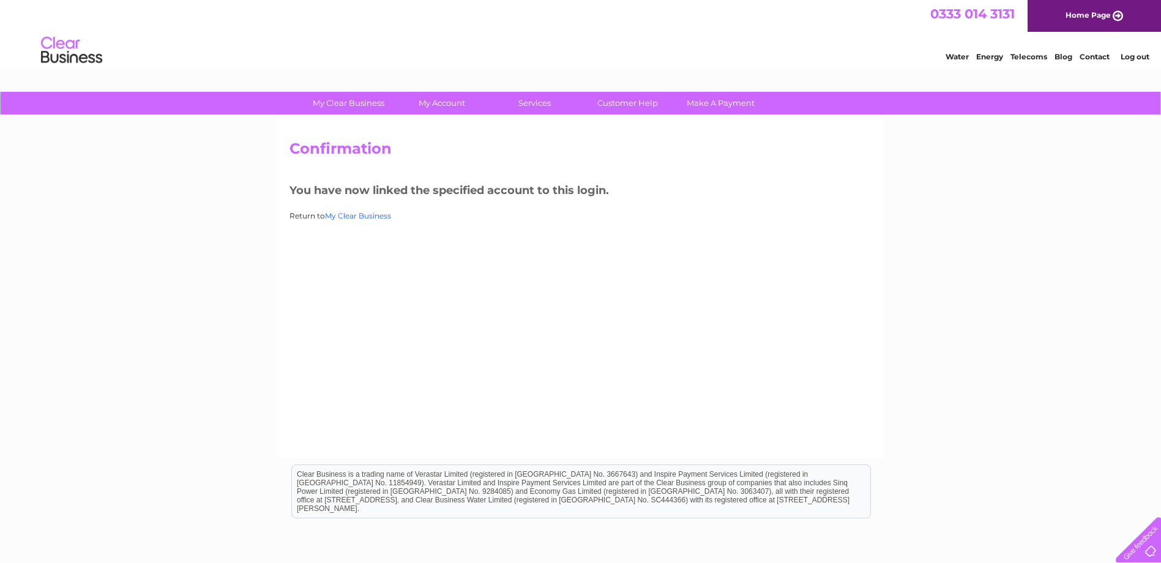
click at [362, 212] on link "My Clear Business" at bounding box center [358, 215] width 66 height 9
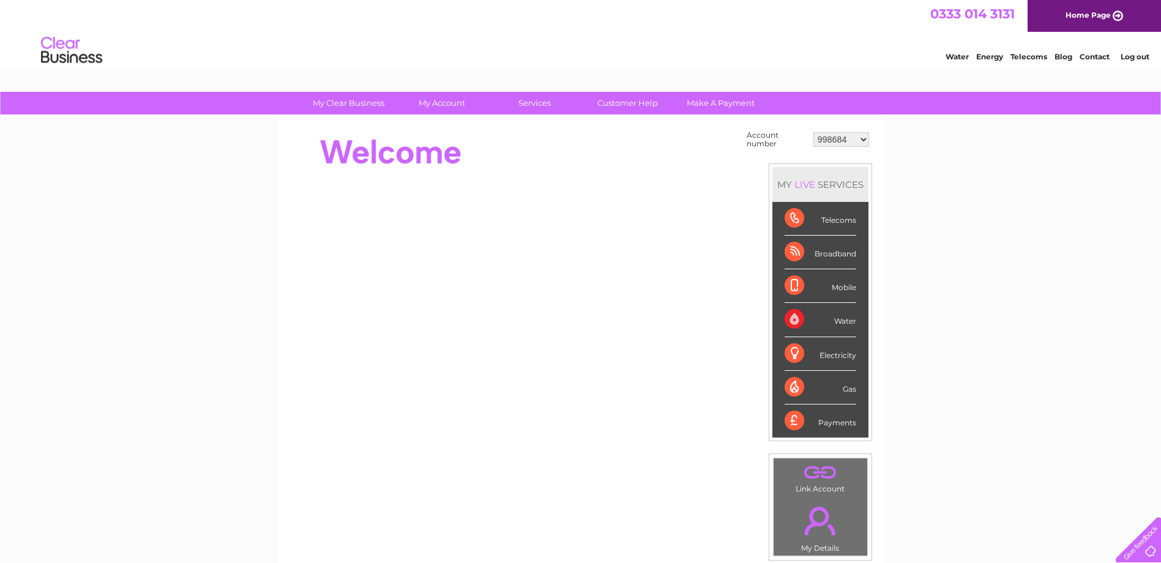
click at [853, 138] on select "998684 1135007 30279565 30309166 30314689 30317943 30318002 30321551 30321714 3…" at bounding box center [841, 139] width 56 height 15
click at [813, 132] on select "998684 1135007 30279565 30309166 30314689 30317943 30318002 30321551 30321714 3…" at bounding box center [841, 139] width 56 height 15
click at [864, 139] on select "998684 1135007 30279565 30309166 30314689 30317943 30318002 30321551 30321714 3…" at bounding box center [841, 139] width 56 height 15
click at [813, 132] on select "998684 1135007 30279565 30309166 30314689 30317943 30318002 30321551 30321714 3…" at bounding box center [841, 139] width 56 height 15
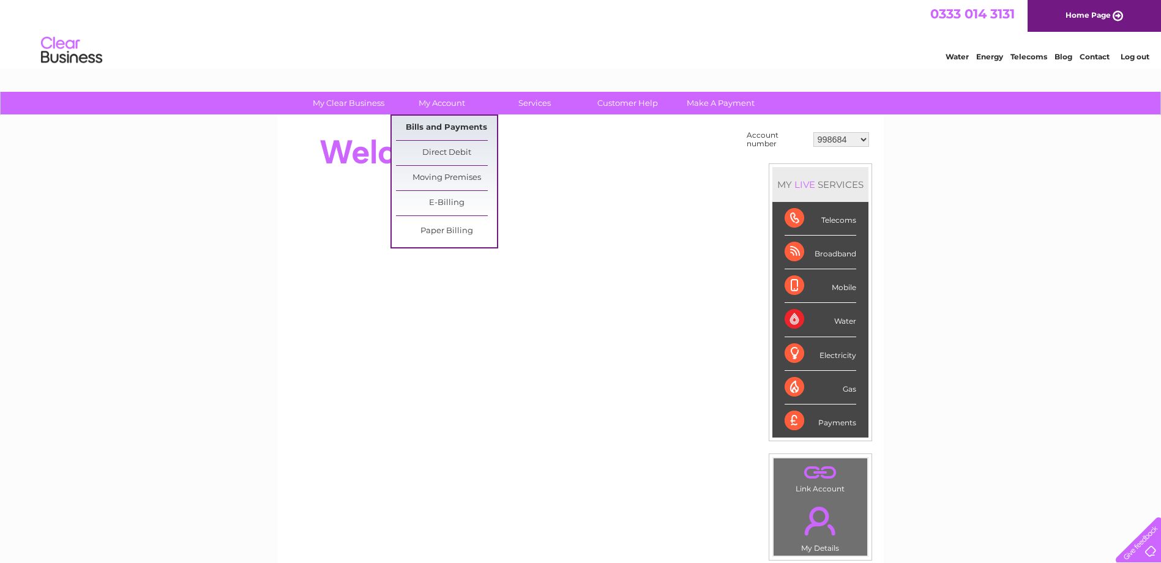
click at [437, 121] on link "Bills and Payments" at bounding box center [446, 128] width 101 height 24
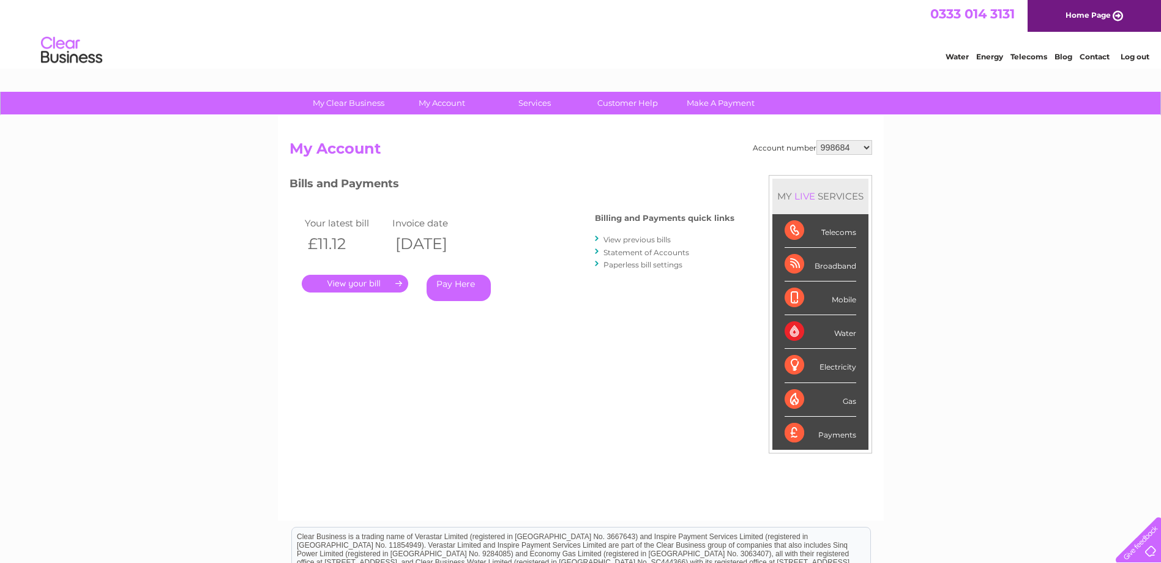
click at [614, 236] on link "View previous bills" at bounding box center [636, 239] width 67 height 9
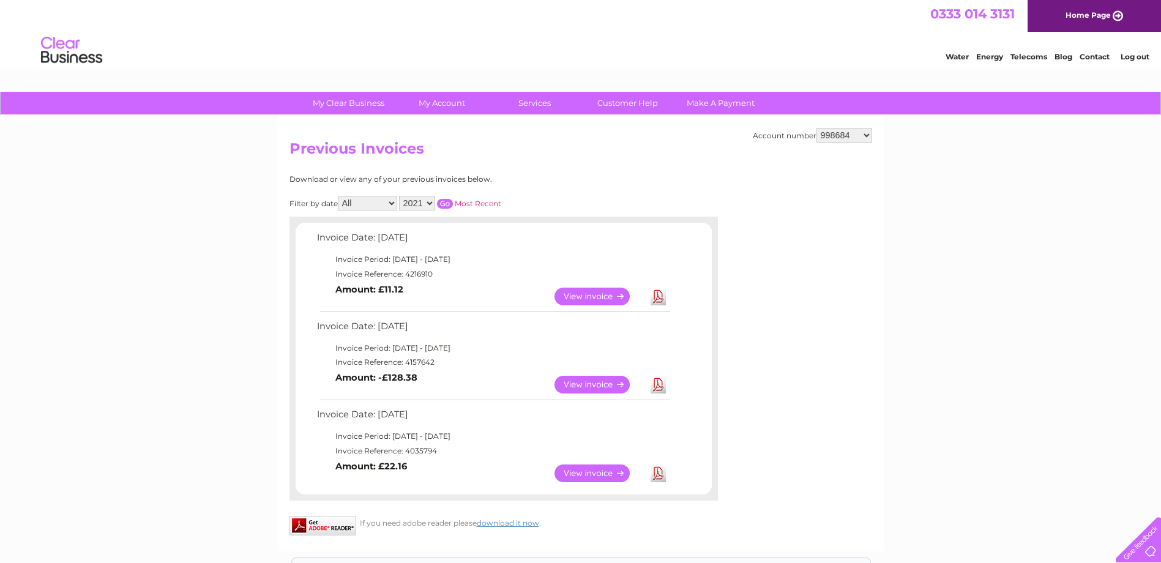
click at [657, 288] on link "Download" at bounding box center [657, 297] width 15 height 18
click at [864, 135] on select "998684 1135007 30279565 30309166 30314689 30317943 30318002 30321551 30321714 3…" at bounding box center [844, 135] width 56 height 15
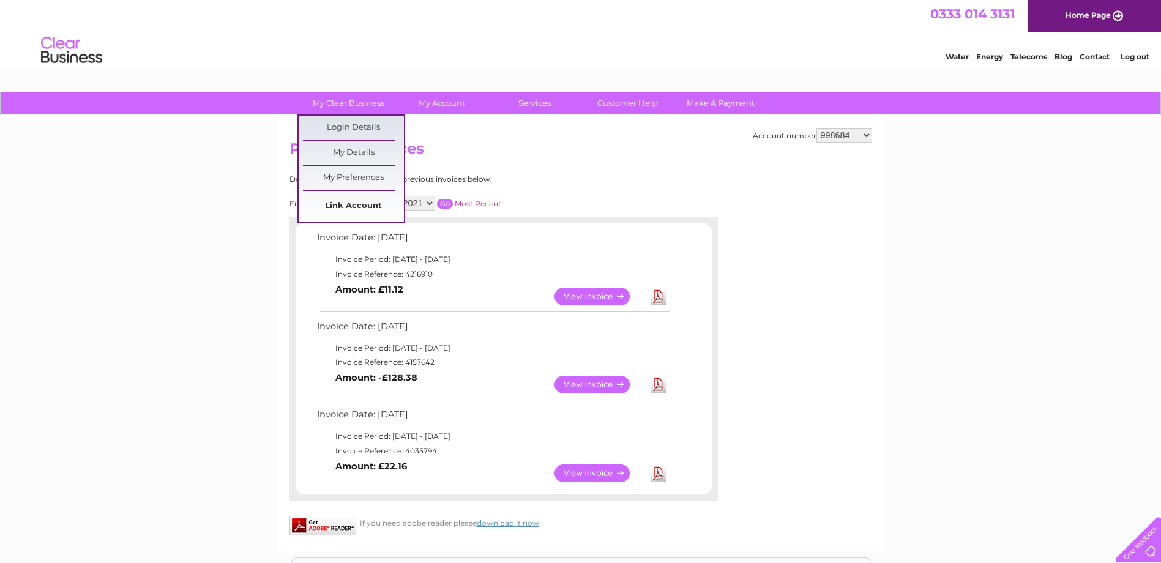
drag, startPoint x: 360, startPoint y: 200, endPoint x: 367, endPoint y: 200, distance: 6.7
click at [360, 200] on link "Link Account" at bounding box center [353, 206] width 101 height 24
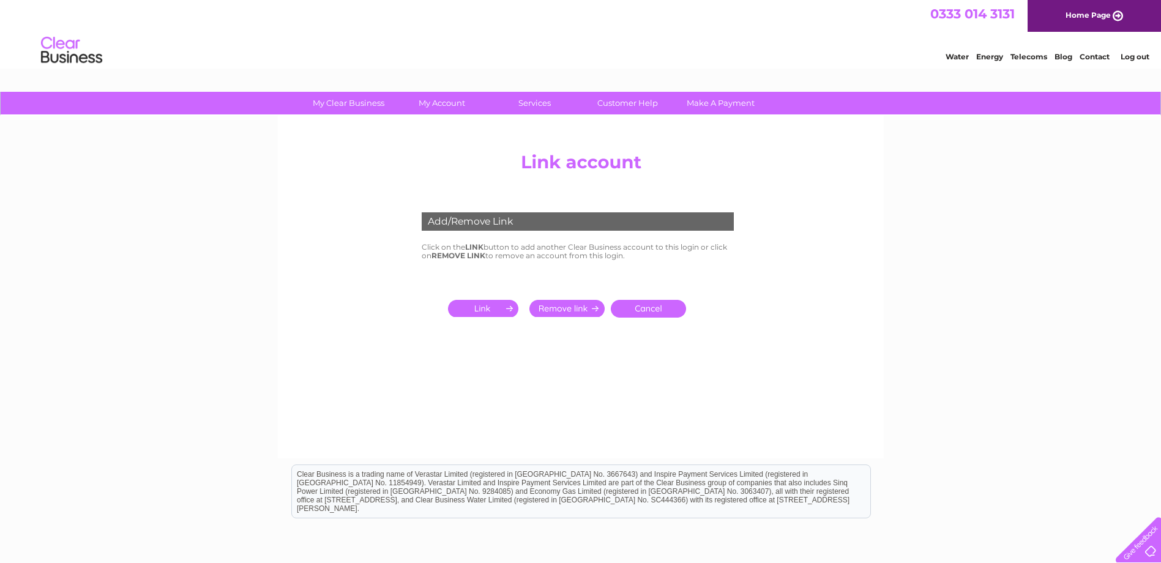
click at [486, 308] on input "submit" at bounding box center [485, 308] width 75 height 17
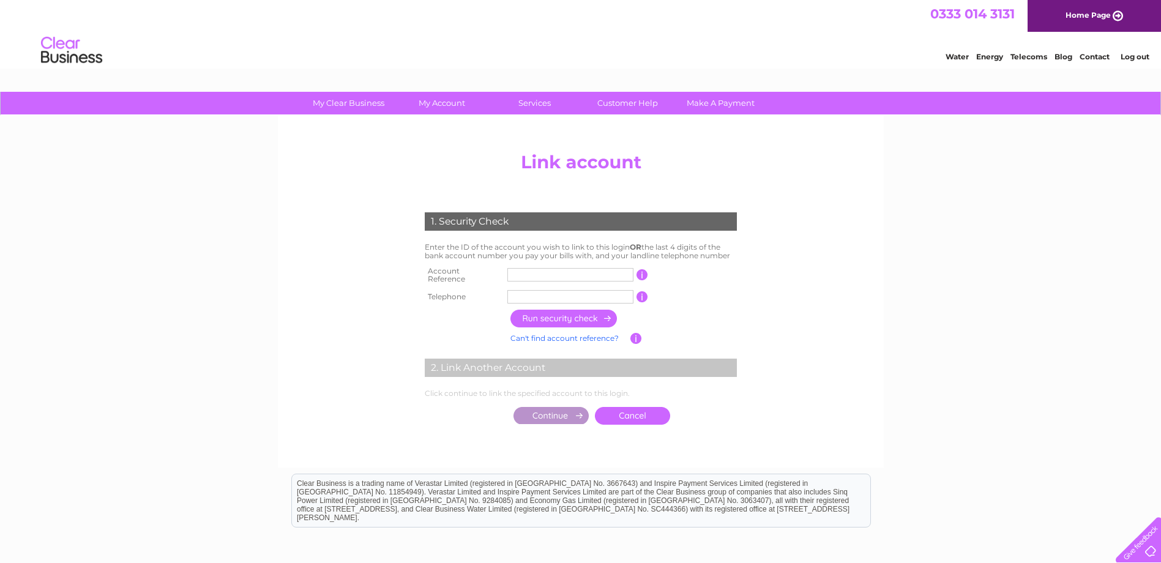
click at [548, 274] on input "text" at bounding box center [570, 274] width 126 height 13
type input "30289852"
click at [592, 295] on input "text" at bounding box center [570, 296] width 126 height 13
type input "01212725405"
click at [569, 316] on input "button" at bounding box center [564, 319] width 108 height 18
